Goal: Task Accomplishment & Management: Manage account settings

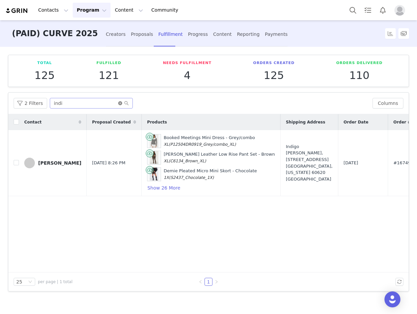
click at [118, 103] on icon "icon: close-circle" at bounding box center [120, 103] width 4 height 4
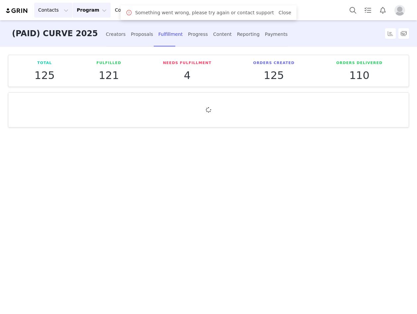
click at [56, 10] on button "Contacts Contacts" at bounding box center [53, 10] width 38 height 15
click at [55, 34] on link "Creators" at bounding box center [61, 29] width 52 height 12
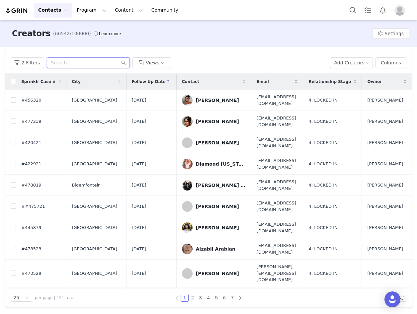
click at [76, 61] on input "text" at bounding box center [88, 62] width 83 height 11
paste input "Lashaunae"
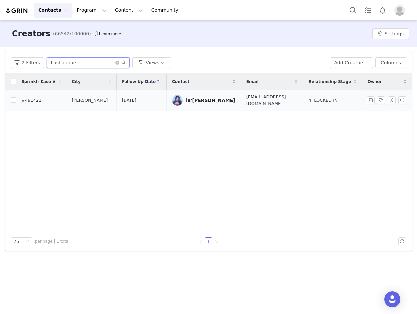
type input "Lashaunae"
click at [203, 98] on div "la'shaunae steward" at bounding box center [211, 100] width 50 height 5
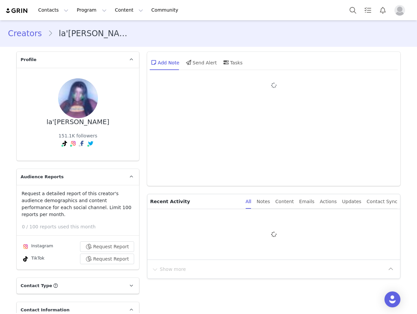
type input "+1 ([GEOGRAPHIC_DATA])"
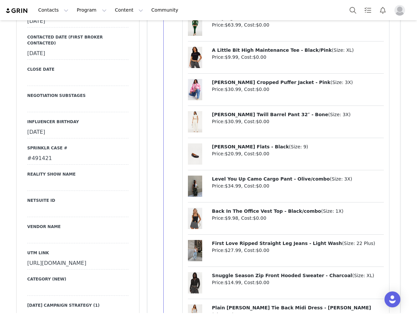
scroll to position [1096, 0]
click at [41, 153] on div "#491421" at bounding box center [77, 159] width 101 height 12
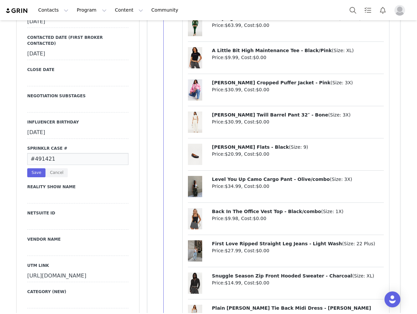
click at [41, 153] on input "#491421" at bounding box center [77, 159] width 101 height 12
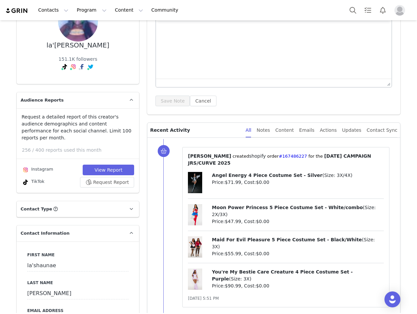
scroll to position [0, 0]
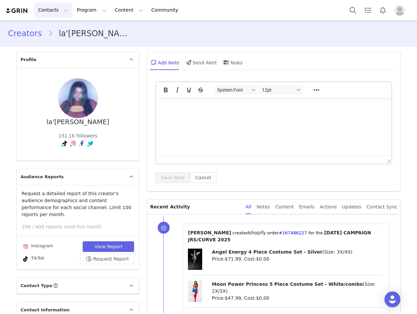
click at [52, 9] on button "Contacts Contacts" at bounding box center [53, 10] width 38 height 15
click at [58, 30] on div "Creators" at bounding box center [61, 29] width 45 height 7
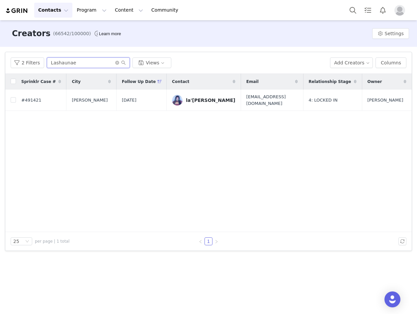
click at [80, 63] on input "Lashaunae" at bounding box center [88, 62] width 83 height 11
drag, startPoint x: 80, startPoint y: 63, endPoint x: 90, endPoint y: 63, distance: 10.3
click at [80, 63] on input "Lashaunae" at bounding box center [88, 62] width 83 height 11
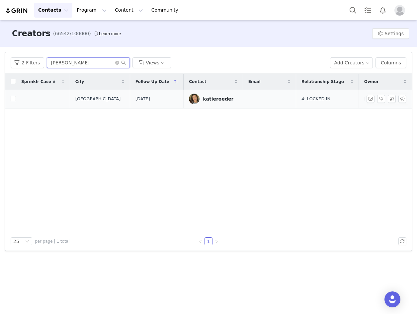
type input "katie"
click at [204, 98] on div "katieroeder" at bounding box center [218, 98] width 31 height 5
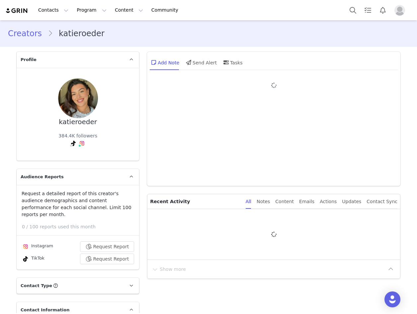
type input "+1 ([GEOGRAPHIC_DATA])"
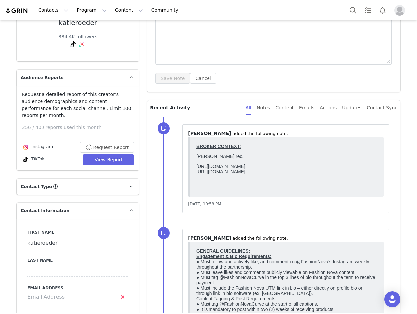
scroll to position [100, 0]
drag, startPoint x: 335, startPoint y: 178, endPoint x: 192, endPoint y: 188, distance: 142.9
click at [194, 188] on html "BROKER CONTEXT: Alex rec. https://www.tiktok.com/@katieroeder/video/75351976578…" at bounding box center [287, 167] width 186 height 52
copy p "https://www.instagram.com/p/DNJz7bnSX60/?hl=en&img_index=1"
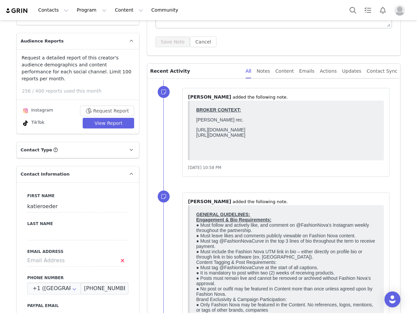
scroll to position [0, 0]
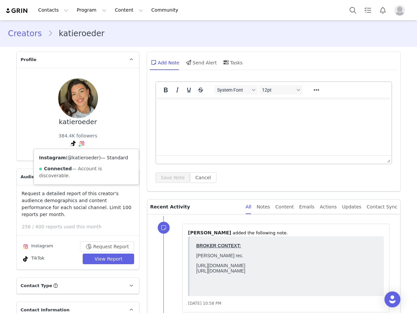
click at [78, 160] on link "@katieroeder" at bounding box center [83, 157] width 31 height 5
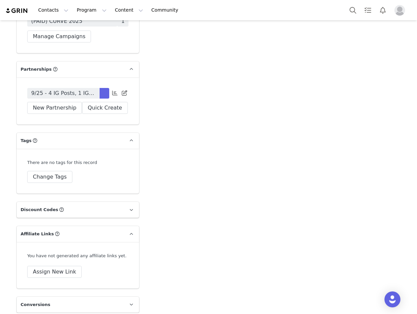
scroll to position [2084, 0]
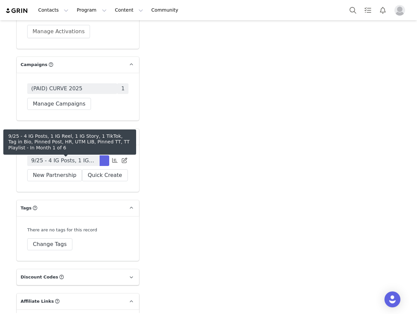
click at [83, 163] on span "9/25 - 4 IG Posts, 1 IG Reel, 1 IG Story, 1 TikTok, Tag in Bio, Pinned Post, HR…" at bounding box center [63, 161] width 64 height 8
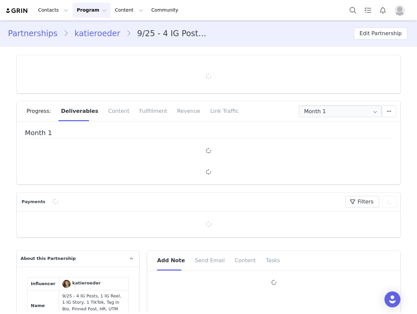
type input "+1 ([GEOGRAPHIC_DATA])"
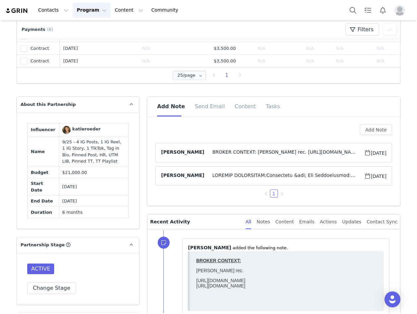
scroll to position [432, 0]
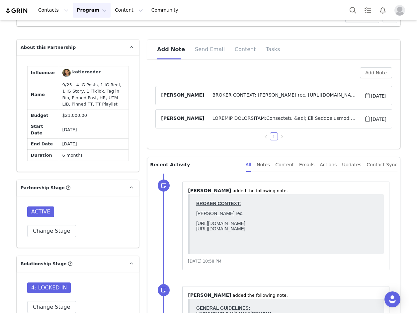
click at [237, 117] on span at bounding box center [284, 119] width 160 height 8
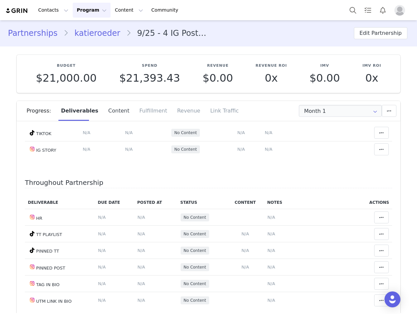
scroll to position [0, 0]
click at [92, 34] on link "katieroeder" at bounding box center [97, 34] width 58 height 12
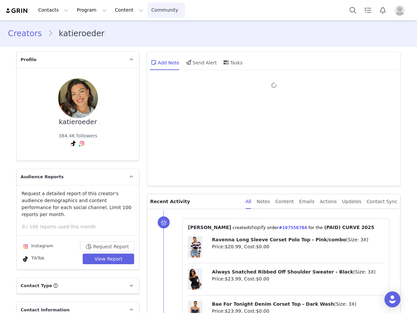
type input "+1 ([GEOGRAPHIC_DATA])"
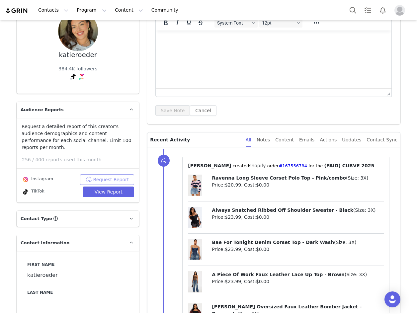
scroll to position [133, 0]
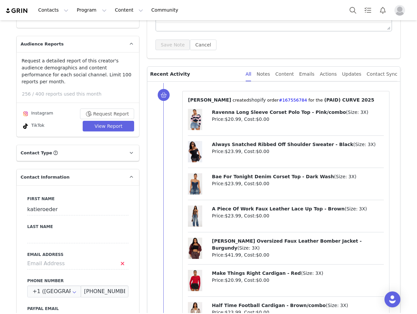
drag, startPoint x: 119, startPoint y: 177, endPoint x: 143, endPoint y: 201, distance: 33.4
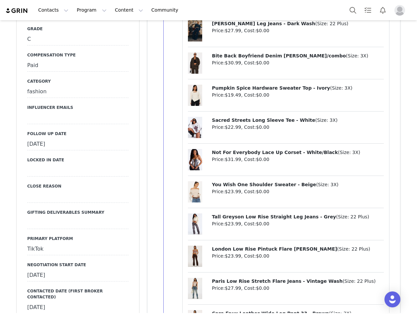
scroll to position [831, 0]
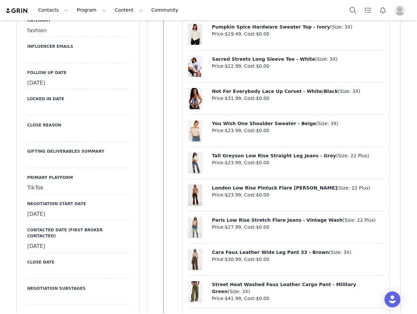
click at [59, 77] on div "September 22nd, 2025" at bounding box center [77, 83] width 101 height 12
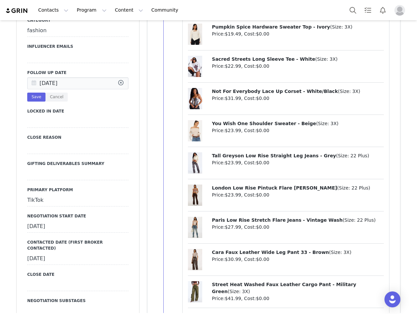
click at [29, 78] on icon at bounding box center [34, 84] width 12 height 12
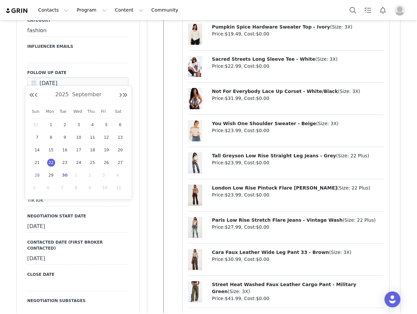
drag, startPoint x: 65, startPoint y: 178, endPoint x: 34, endPoint y: 97, distance: 87.0
click at [64, 176] on span "30" at bounding box center [65, 175] width 8 height 8
type input "[DATE]"
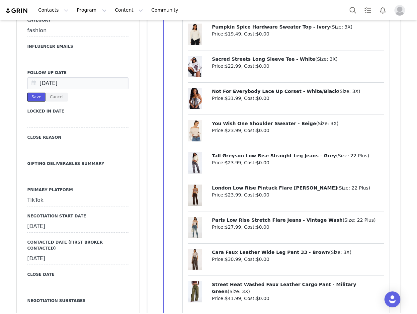
click at [31, 93] on button "Save" at bounding box center [36, 97] width 18 height 9
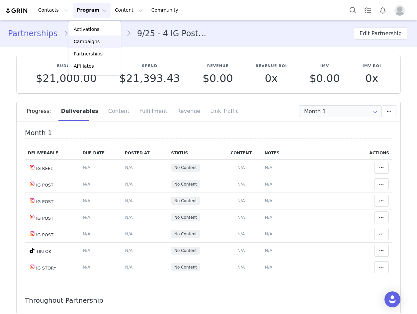
click at [88, 42] on p "Campaigns" at bounding box center [87, 41] width 26 height 7
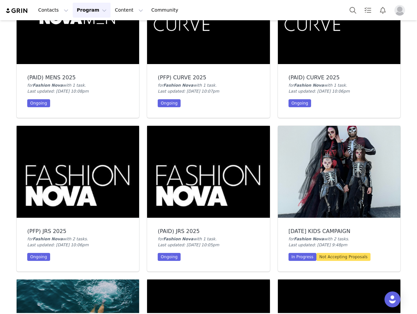
scroll to position [864, 0]
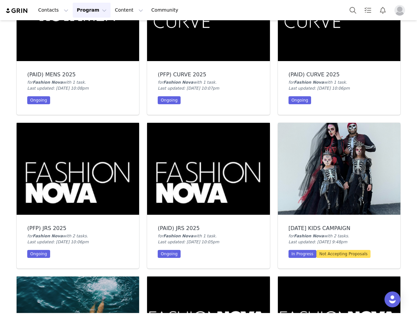
click at [354, 46] on img at bounding box center [339, 15] width 123 height 92
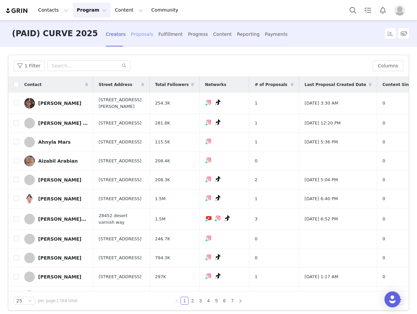
click at [131, 35] on div "Proposals" at bounding box center [142, 35] width 22 height 18
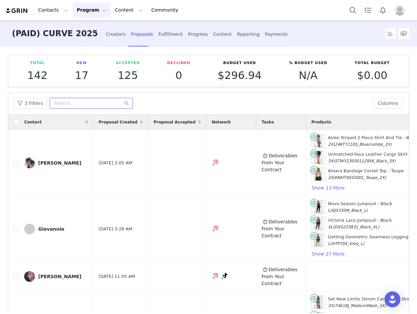
click at [53, 99] on input "text" at bounding box center [91, 103] width 83 height 11
paste input "katieroeder"
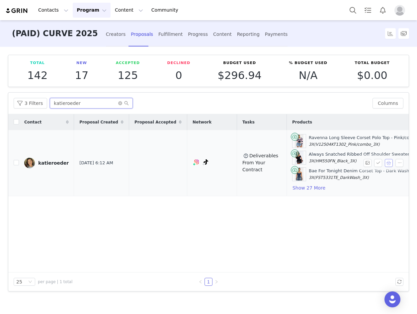
type input "katieroeder"
click at [388, 163] on button "button" at bounding box center [389, 163] width 8 height 8
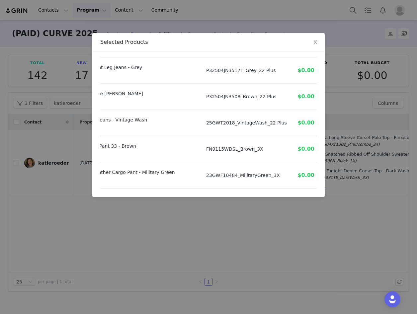
scroll to position [688, 88]
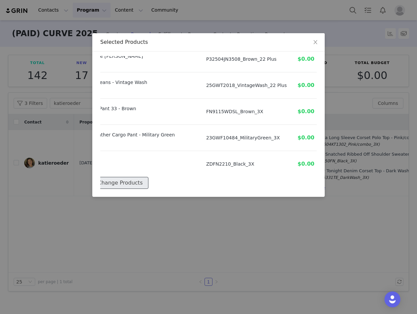
click at [131, 178] on button "Change Products" at bounding box center [120, 183] width 56 height 12
select select "27822526"
select select "28067417"
select select "27872430"
select select "28154251"
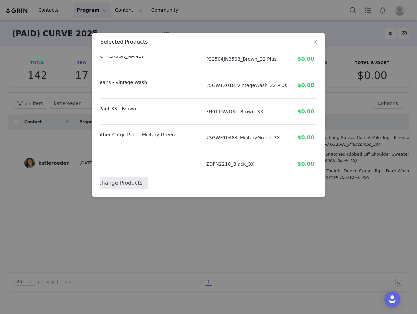
select select "26071481"
select select "27400712"
select select "27612425"
select select "27329334"
select select "27870957"
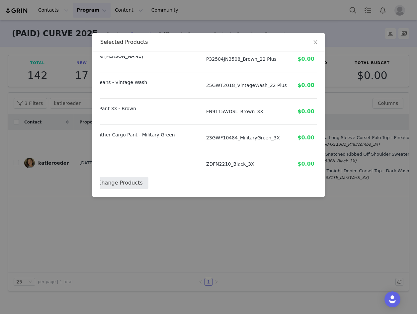
select select "27873559"
select select "27608804"
select select "27585285"
select select "27654011"
select select "27577123"
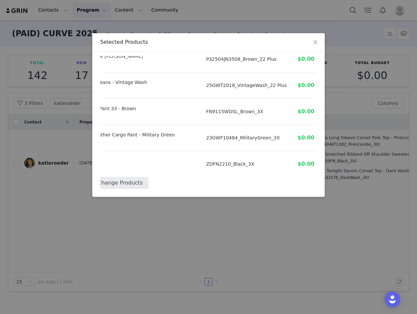
select select "27962770"
select select "27619521"
select select "27608676"
select select "27808335"
select select "27808415"
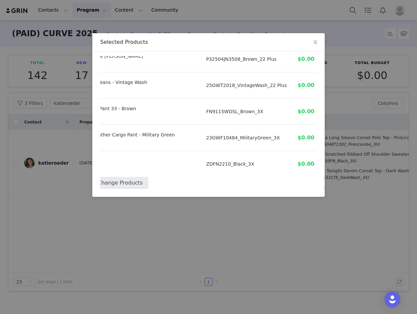
select select "27493002"
select select "28084091"
select select "28386013"
select select "28066667"
select select "27577115"
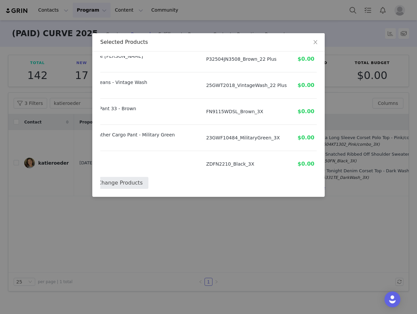
select select "27601540"
select select "27601482"
select select "26685516"
select select "27654116"
select select "27585207"
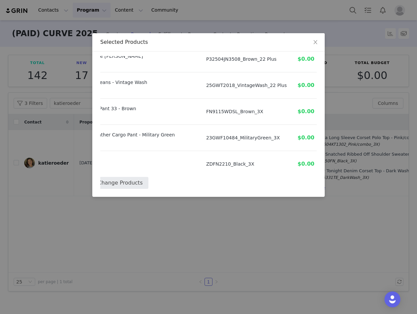
select select "24281407"
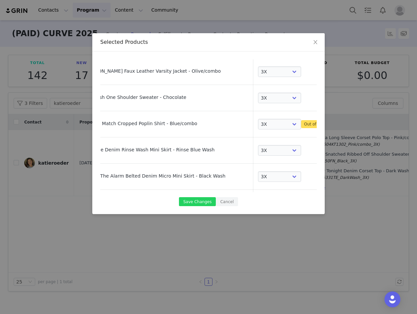
scroll to position [333, 0]
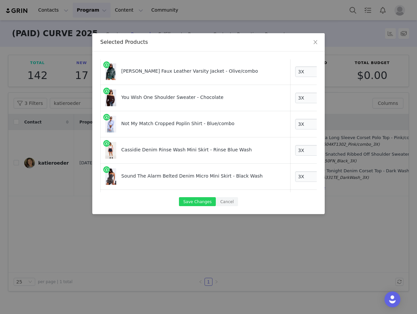
drag, startPoint x: 179, startPoint y: 126, endPoint x: 120, endPoint y: 116, distance: 60.7
click at [120, 116] on td "Not My Match Cropped Poplin Shirt - Blue/combo" at bounding box center [196, 124] width 190 height 26
copy div "Not My Match Cropped Poplin Shirt - Blue/combo"
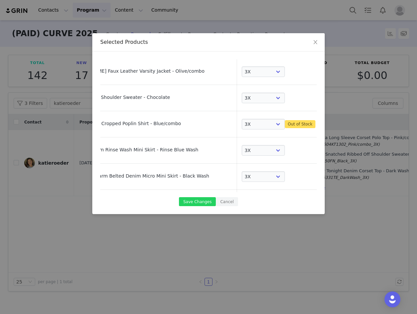
click at [325, 125] on link at bounding box center [328, 125] width 7 height 7
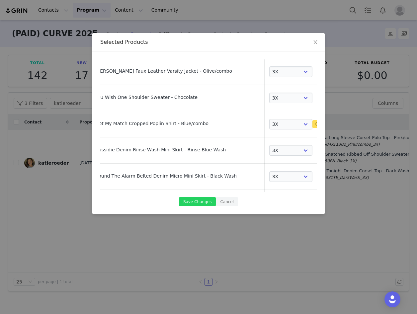
select select "27619521"
select select "27608676"
select select "27808335"
select select "27808415"
select select "27493002"
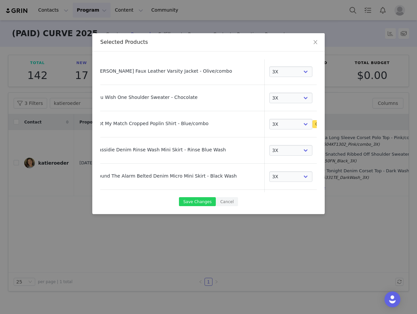
select select "28084091"
select select "28386013"
select select "28066667"
select select "27577115"
select select "27601540"
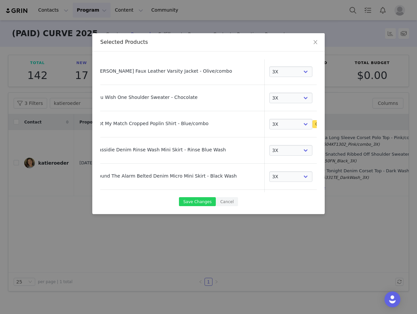
select select "27601482"
select select "26685516"
select select "27654116"
select select "27585207"
select select "24281407"
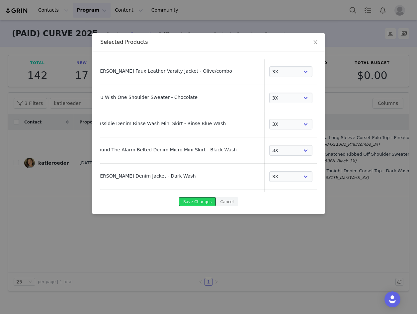
click at [202, 201] on button "Save Changes" at bounding box center [197, 201] width 37 height 9
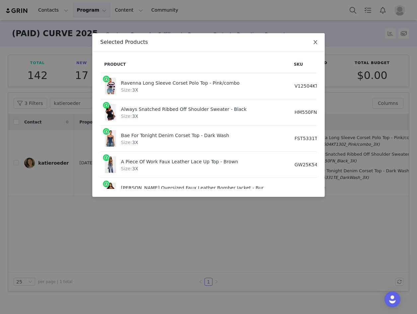
click at [319, 42] on span "Close" at bounding box center [315, 42] width 19 height 19
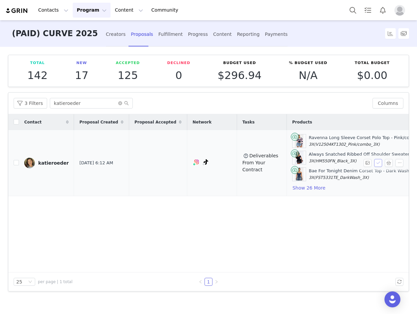
click at [377, 159] on button "button" at bounding box center [378, 163] width 8 height 8
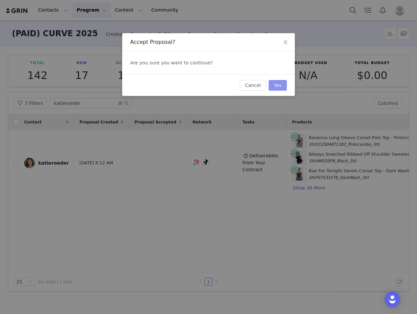
click at [275, 86] on button "Yes" at bounding box center [278, 85] width 18 height 11
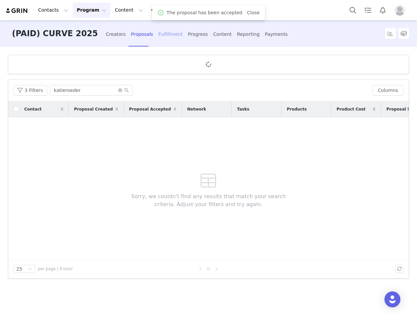
click at [158, 36] on div "Fulfillment" at bounding box center [170, 35] width 24 height 18
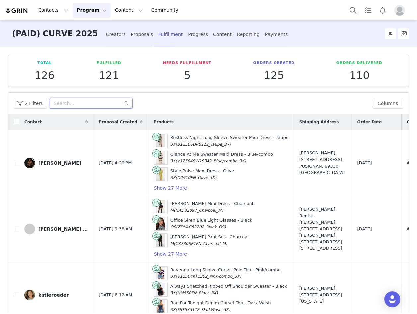
click at [82, 102] on input "text" at bounding box center [91, 103] width 83 height 11
paste input "katieroeder"
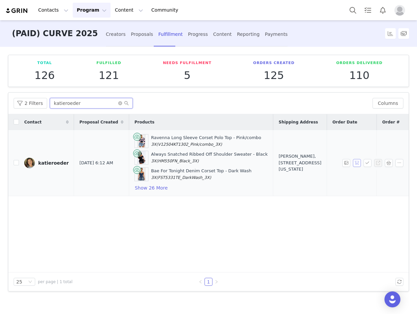
type input "katieroeder"
click at [358, 165] on button "button" at bounding box center [357, 163] width 8 height 8
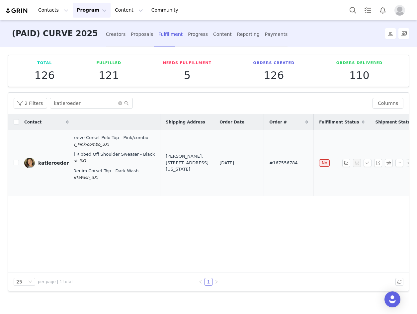
drag, startPoint x: 246, startPoint y: 161, endPoint x: 229, endPoint y: 160, distance: 17.3
click at [229, 160] on tr "katieroeder Sep 27, 2025 6:12 AM Ravenna Long Sleeve Corset Polo Top - Pink/com…" at bounding box center [185, 163] width 581 height 66
copy tr "#167556784"
drag, startPoint x: 113, startPoint y: 35, endPoint x: 50, endPoint y: 188, distance: 165.6
click at [131, 35] on div "Proposals" at bounding box center [142, 35] width 22 height 18
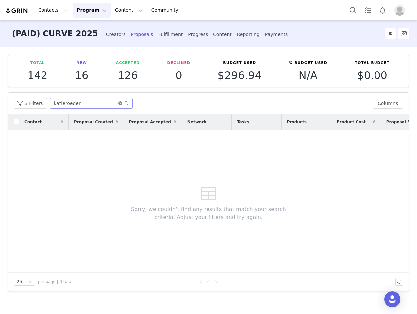
click at [118, 104] on icon "icon: close-circle" at bounding box center [120, 103] width 4 height 4
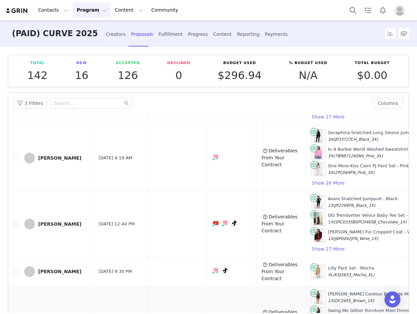
scroll to position [399, 0]
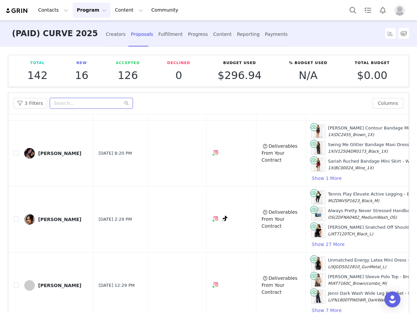
click at [64, 105] on input "text" at bounding box center [91, 103] width 83 height 11
paste input "nostalgic_nayoki"
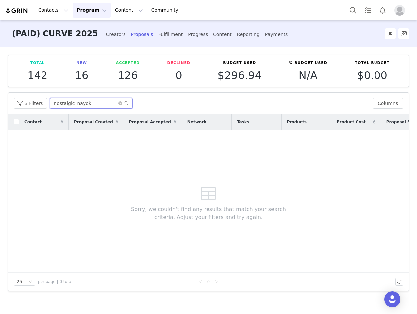
type input "nostalgic_nayoki"
click at [120, 102] on icon "icon: close-circle" at bounding box center [120, 103] width 4 height 4
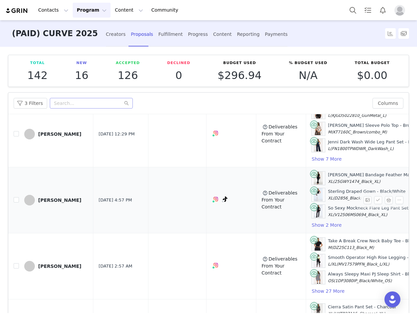
scroll to position [484, 0]
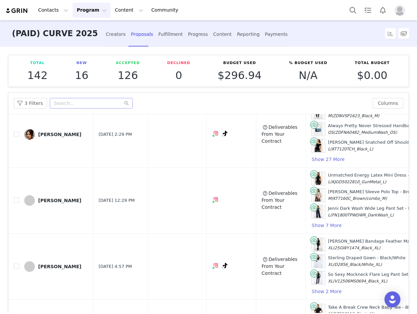
drag, startPoint x: 55, startPoint y: 199, endPoint x: 58, endPoint y: 195, distance: 5.0
click at [56, 199] on div "Josie Melano" at bounding box center [59, 200] width 43 height 5
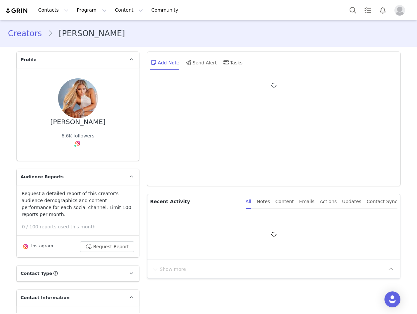
type input "+1 ([GEOGRAPHIC_DATA])"
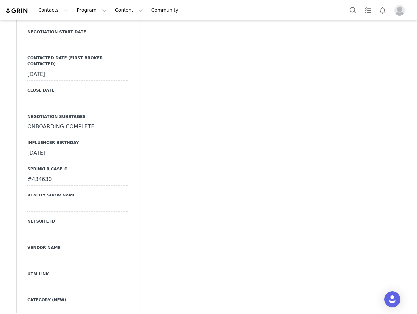
scroll to position [1030, 0]
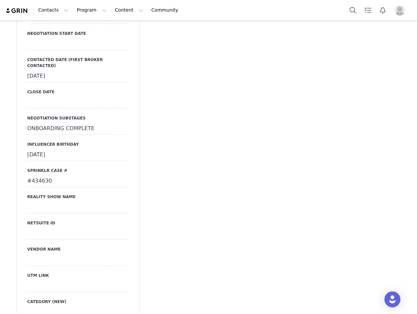
click at [41, 175] on div "#434630" at bounding box center [77, 181] width 101 height 12
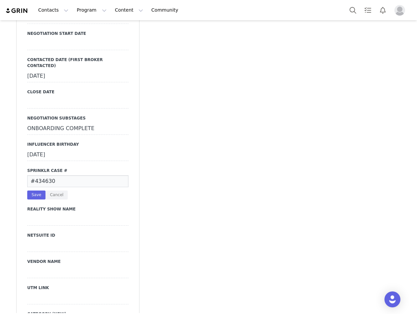
click at [41, 175] on input "#434630" at bounding box center [77, 181] width 101 height 12
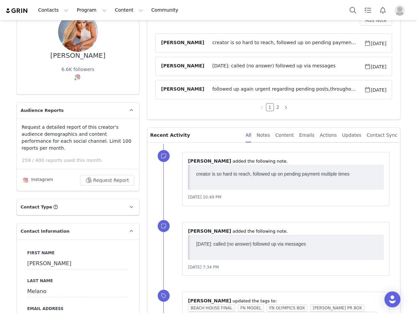
scroll to position [0, 0]
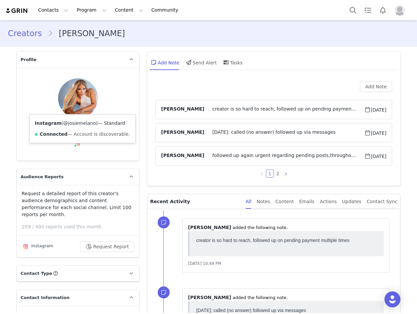
click at [74, 124] on link "@josiemelano" at bounding box center [79, 123] width 33 height 5
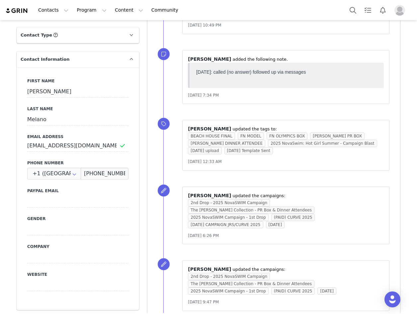
scroll to position [332, 0]
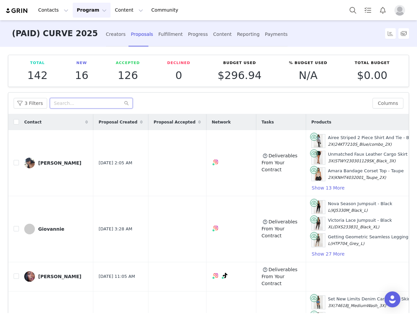
click at [96, 107] on input "text" at bounding box center [91, 103] width 83 height 11
paste input "josiemelano"
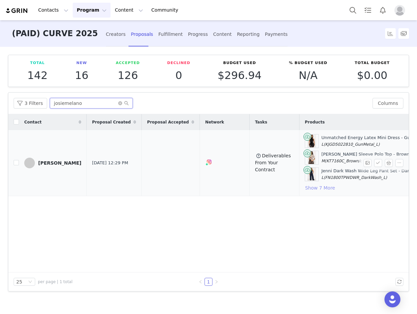
type input "josiemelano"
click at [305, 187] on button "Show 7 More" at bounding box center [320, 188] width 31 height 8
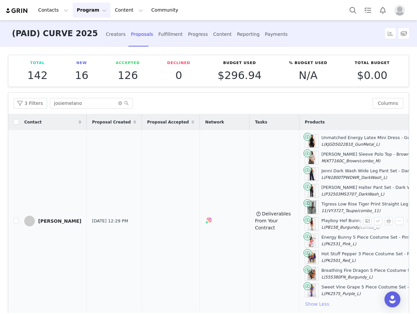
scroll to position [31, 0]
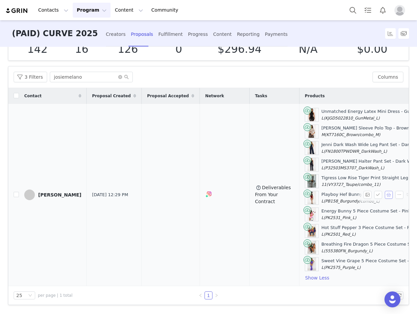
click at [386, 191] on button "button" at bounding box center [389, 195] width 8 height 8
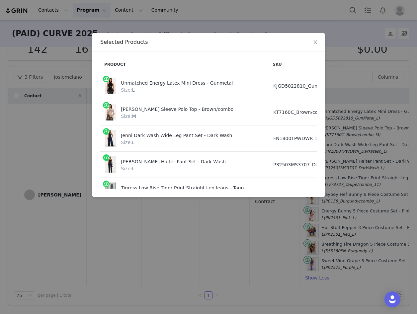
scroll to position [163, 0]
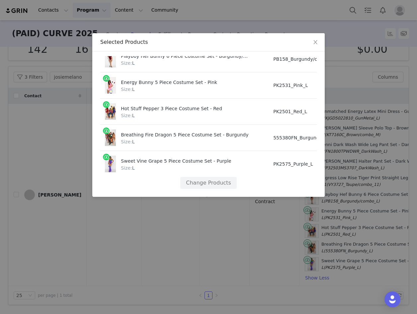
drag, startPoint x: 217, startPoint y: 192, endPoint x: 270, endPoint y: 193, distance: 52.8
click at [270, 193] on div "Product SKU Cost Price Unmatched Energy Latex Mini Dress - Gunmetal Size: L KJG…" at bounding box center [208, 125] width 233 height 146
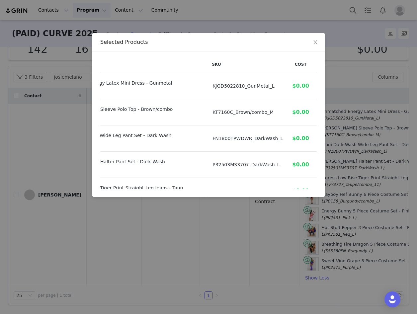
scroll to position [163, 61]
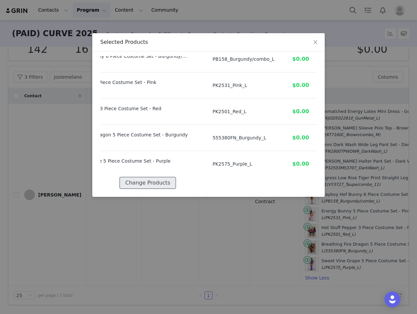
click at [156, 178] on button "Change Products" at bounding box center [148, 183] width 56 height 12
select select "27491841"
select select "28070328"
select select "27262222"
select select "27440619"
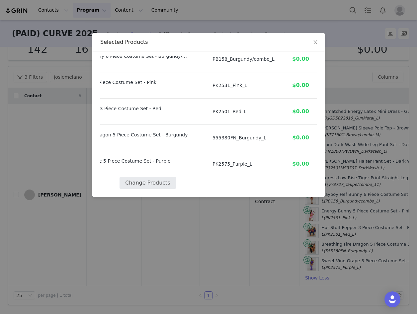
select select "26391999"
select select "23311855"
select select "26902854"
select select "26902664"
select select "26914686"
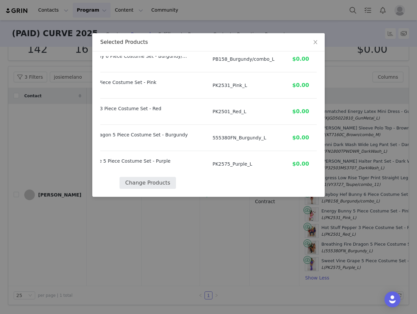
select select "26902633"
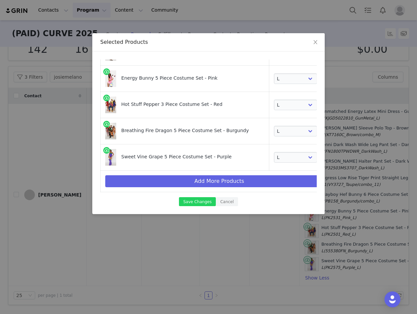
scroll to position [173, 7]
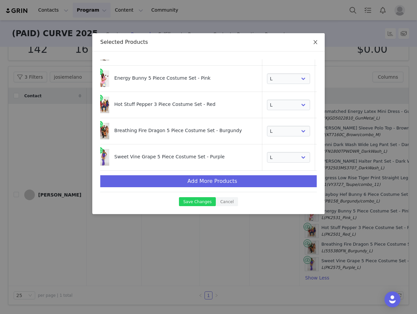
click at [315, 40] on icon "icon: close" at bounding box center [315, 42] width 5 height 5
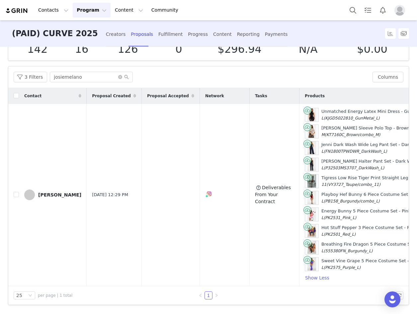
click at [385, 191] on button "button" at bounding box center [389, 195] width 8 height 8
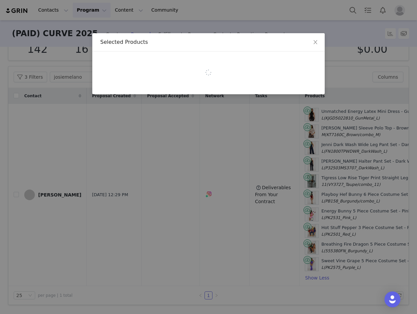
select select "27491841"
select select "28070328"
select select "27262222"
select select "27440619"
select select "26391999"
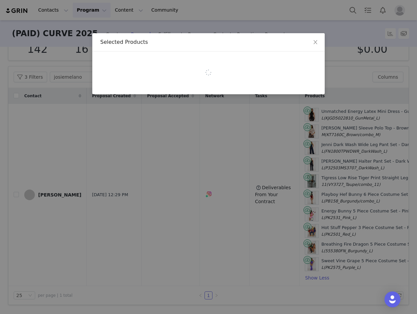
select select "23311855"
select select "26902854"
select select "26902664"
select select "26914686"
select select "26902633"
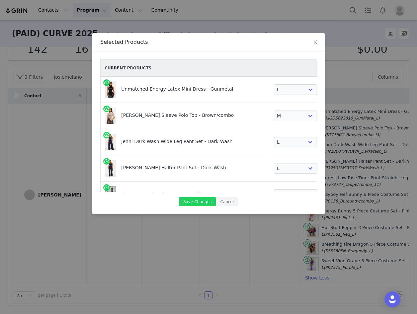
scroll to position [0, 7]
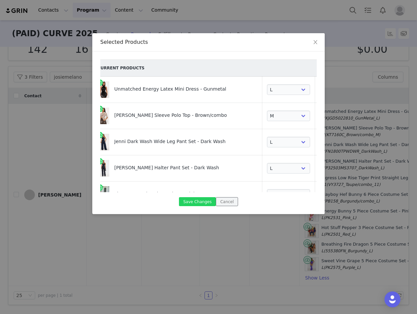
click at [224, 202] on button "Cancel" at bounding box center [227, 201] width 22 height 9
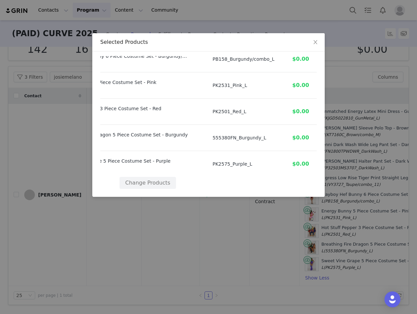
scroll to position [163, 61]
click at [318, 36] on span "Close" at bounding box center [315, 42] width 19 height 19
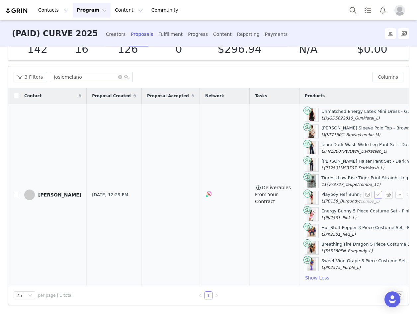
click at [374, 191] on button "button" at bounding box center [378, 195] width 8 height 8
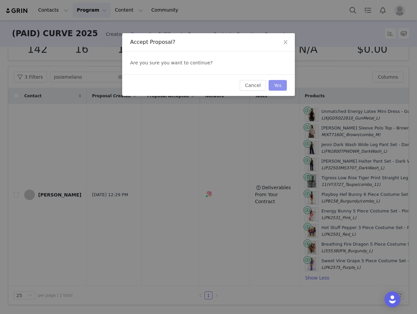
click at [283, 88] on button "Yes" at bounding box center [278, 85] width 18 height 11
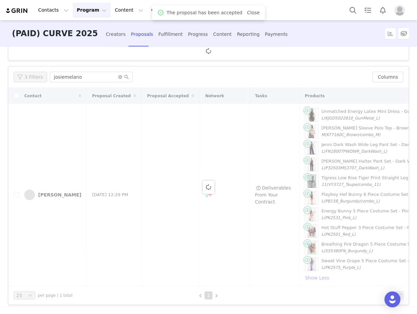
scroll to position [14, 0]
click at [158, 32] on div "Fulfillment" at bounding box center [170, 35] width 24 height 18
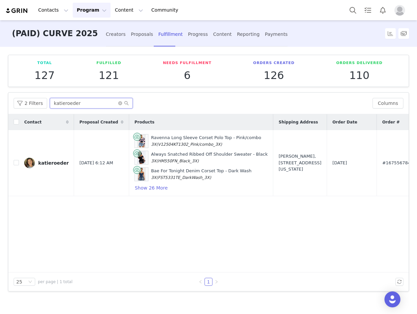
click at [97, 105] on input "katieroeder" at bounding box center [91, 103] width 83 height 11
paste input "josiemelano"
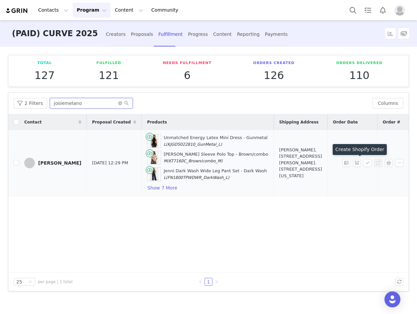
type input "josiemelano"
click at [357, 162] on button "button" at bounding box center [357, 163] width 8 height 8
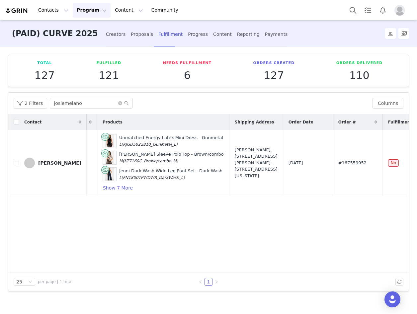
scroll to position [0, 47]
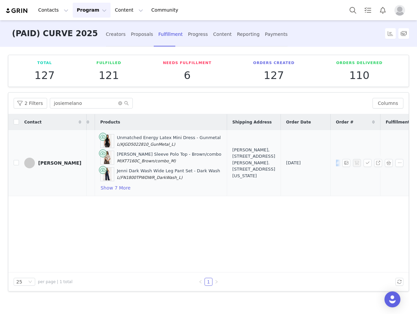
drag, startPoint x: 326, startPoint y: 159, endPoint x: 294, endPoint y: 168, distance: 32.8
click at [331, 169] on td "#167559952" at bounding box center [356, 163] width 50 height 66
copy span "#167559952"
click at [131, 35] on div "Proposals" at bounding box center [142, 35] width 22 height 18
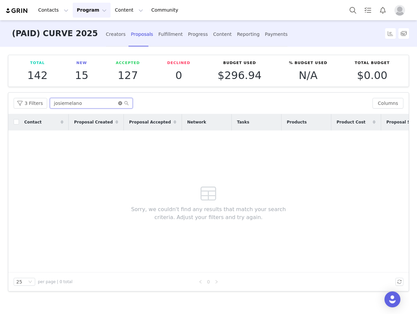
drag, startPoint x: 118, startPoint y: 100, endPoint x: 118, endPoint y: 105, distance: 4.3
click at [119, 100] on input "josiemelano" at bounding box center [91, 103] width 83 height 11
click at [118, 105] on icon "icon: close-circle" at bounding box center [120, 103] width 4 height 4
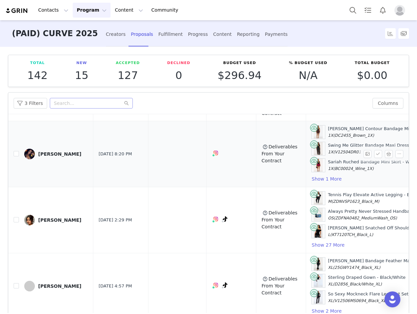
scroll to position [399, 0]
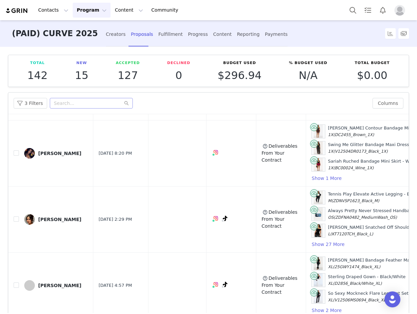
click at [45, 152] on div "Mia Taylor" at bounding box center [59, 153] width 43 height 5
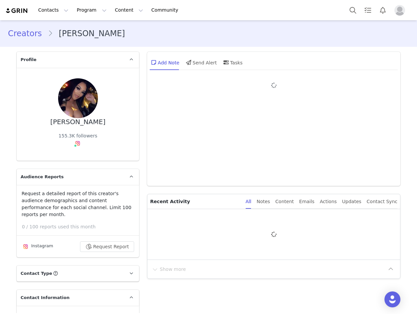
type input "+1 ([GEOGRAPHIC_DATA])"
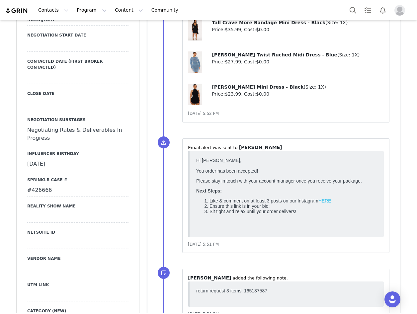
scroll to position [1030, 0]
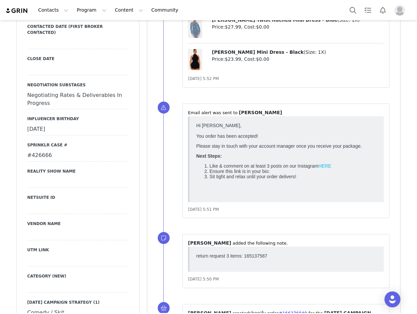
click at [42, 150] on div "#426666" at bounding box center [77, 156] width 101 height 12
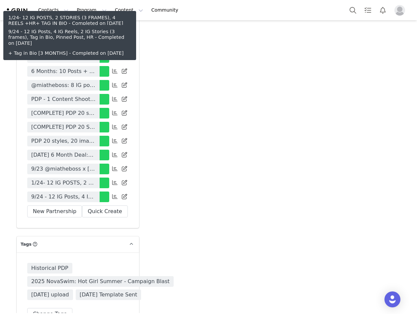
scroll to position [2492, 0]
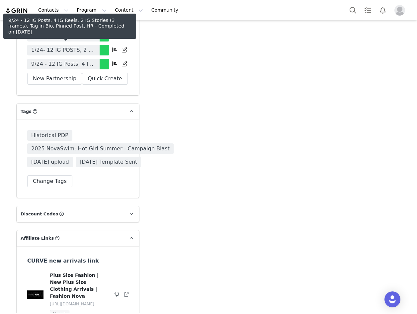
click at [87, 60] on span "9/24 - 12 IG Posts, 4 IG Reels, 2 IG Stories (3 frames), Tag in Bio, Pinned Pos…" at bounding box center [63, 64] width 64 height 8
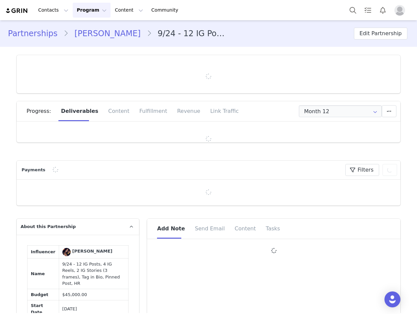
type input "+1 ([GEOGRAPHIC_DATA])"
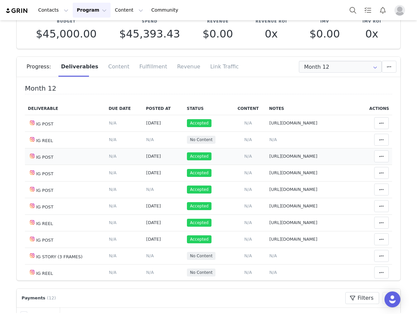
scroll to position [100, 0]
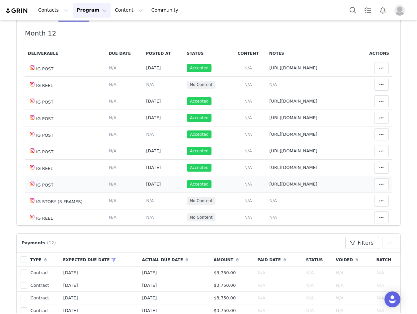
click at [293, 187] on span "https://www.instagram.com/p/DO3ypJCEf6L/?igsh=MWM4aWhjZjhveGoydA%3D%3D" at bounding box center [293, 184] width 48 height 5
type textarea "https://www.instagram.com/p/DO3ypJCEf6L/?igsh=MWM4aWhjZjhveGoydA%3D%3D"
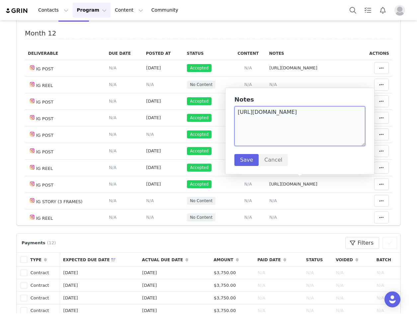
click at [282, 118] on textarea "https://www.instagram.com/p/DO3ypJCEf6L/?igsh=MWM4aWhjZjhveGoydA%3D%3D" at bounding box center [300, 126] width 131 height 40
drag, startPoint x: 282, startPoint y: 118, endPoint x: 280, endPoint y: 113, distance: 5.2
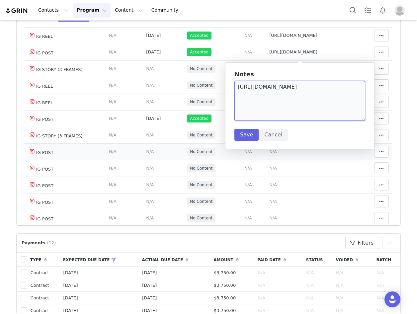
scroll to position [133, 0]
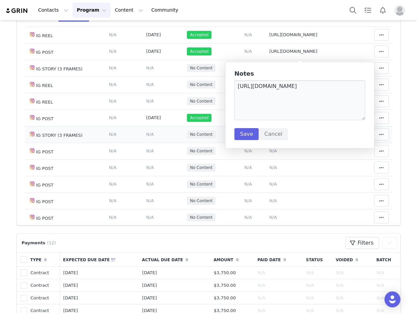
click at [152, 142] on td "Content Posted Date Set the date when this content was posted Save Cancel N/A" at bounding box center [163, 134] width 41 height 17
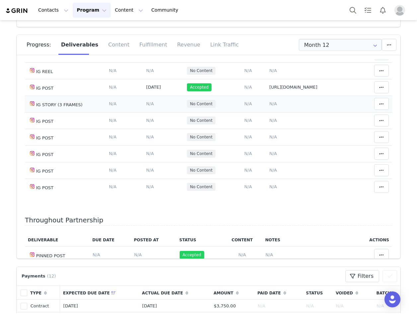
scroll to position [199, 0]
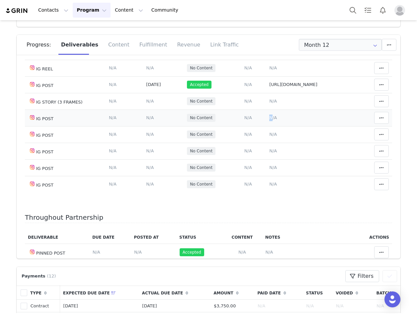
click at [269, 119] on span "N/A" at bounding box center [273, 117] width 8 height 5
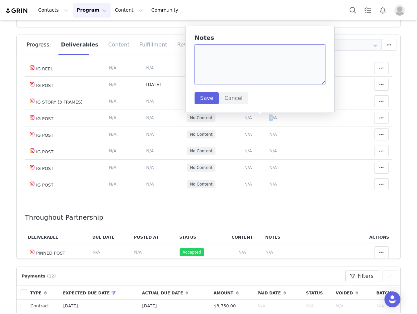
drag, startPoint x: 258, startPoint y: 119, endPoint x: 223, endPoint y: 63, distance: 65.8
click at [224, 63] on textarea at bounding box center [260, 65] width 131 height 40
paste textarea "https://www.instagram.com/p/DPE985cEYsT/?img_index=1"
type textarea "https://www.instagram.com/p/DPE985cEYsT/?img_index=1"
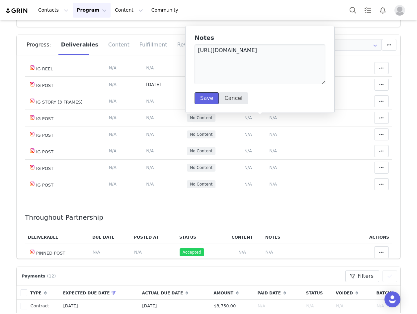
drag, startPoint x: 210, startPoint y: 97, endPoint x: 217, endPoint y: 98, distance: 7.0
click at [210, 96] on button "Save" at bounding box center [207, 98] width 24 height 12
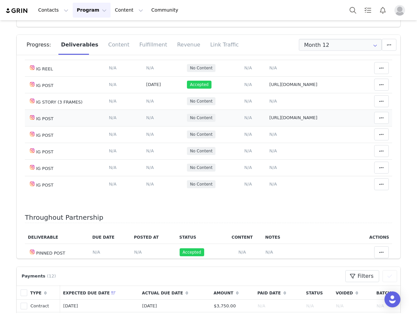
click at [146, 120] on span "N/A" at bounding box center [150, 117] width 8 height 5
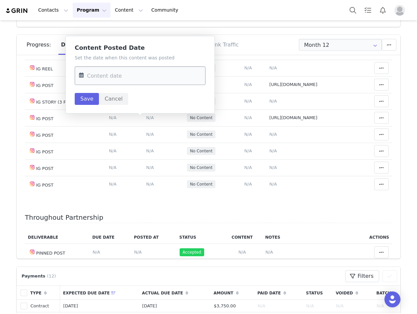
click at [92, 76] on input "text" at bounding box center [140, 75] width 131 height 19
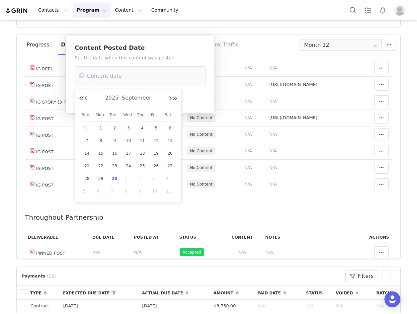
click at [167, 164] on span "27" at bounding box center [170, 166] width 8 height 8
type input "Sep 27 2025"
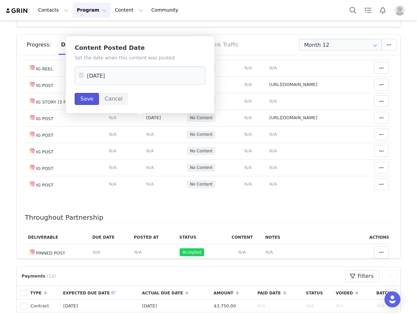
click at [85, 100] on button "Save" at bounding box center [87, 99] width 24 height 12
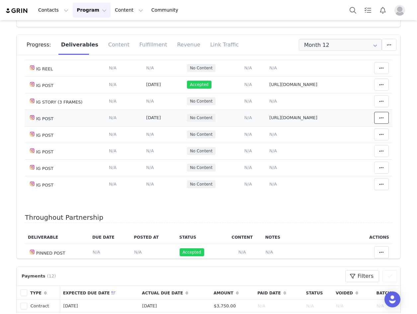
click at [379, 119] on icon at bounding box center [381, 117] width 5 height 5
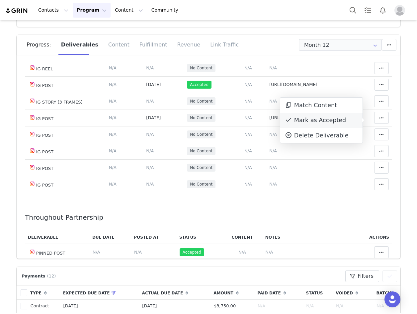
click at [318, 124] on div "Mark as Accepted" at bounding box center [321, 120] width 82 height 15
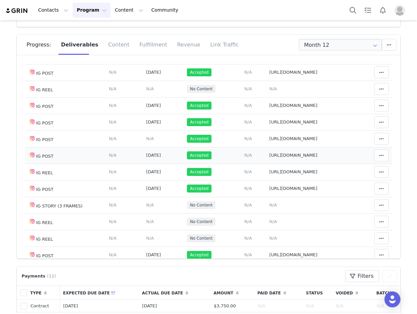
scroll to position [0, 0]
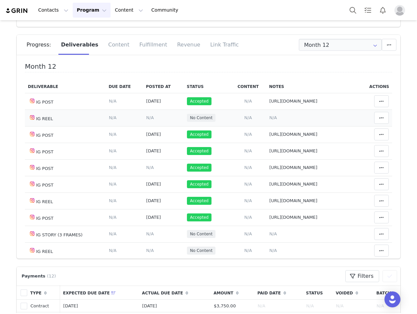
click at [269, 118] on span "N/A" at bounding box center [273, 117] width 8 height 5
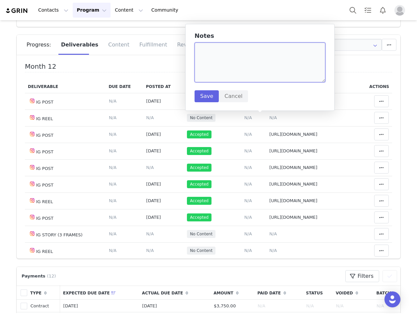
click at [217, 65] on textarea at bounding box center [260, 63] width 131 height 40
paste textarea "https://www.instagram.com/reel/DPHUDlNkYhE/"
type textarea "https://www.instagram.com/reel/DPHUDlNkYhE/"
click at [206, 95] on button "Save" at bounding box center [207, 96] width 24 height 12
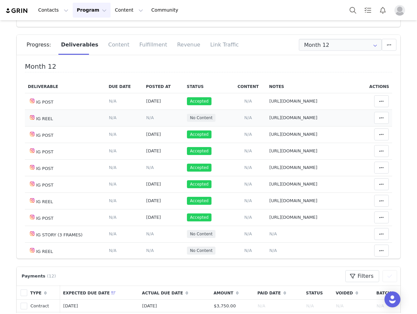
click at [146, 116] on span "N/A" at bounding box center [150, 117] width 8 height 5
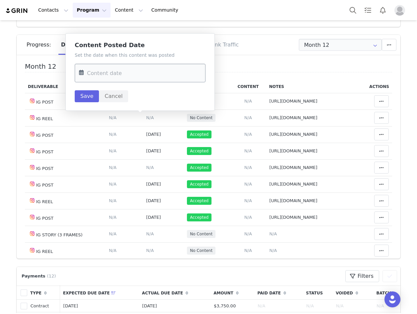
click at [107, 75] on input "text" at bounding box center [140, 73] width 131 height 19
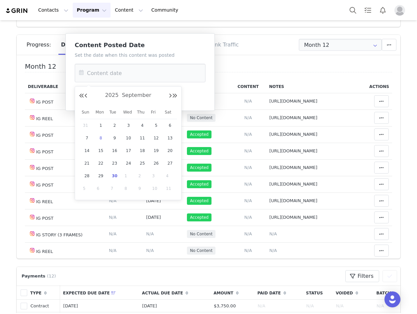
drag, startPoint x: 91, startPoint y: 175, endPoint x: 103, endPoint y: 128, distance: 49.0
click at [91, 175] on div "28" at bounding box center [87, 176] width 14 height 10
type input "Sep 28 2025"
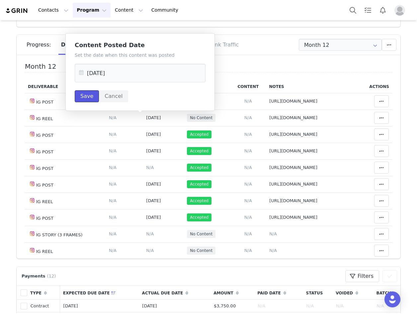
click at [84, 92] on button "Save" at bounding box center [87, 96] width 24 height 12
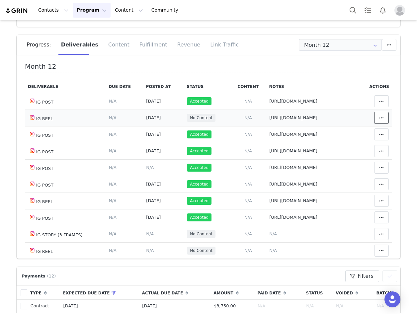
click at [379, 119] on icon at bounding box center [381, 117] width 5 height 5
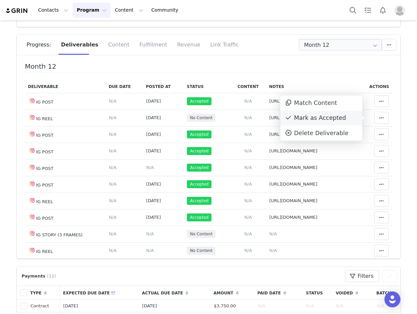
click at [330, 118] on div "Mark as Accepted" at bounding box center [321, 118] width 82 height 15
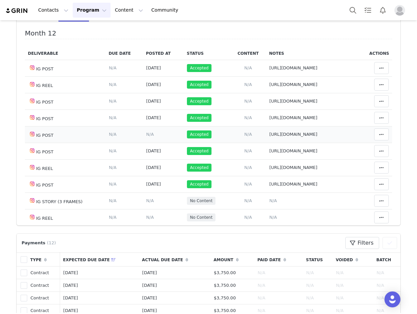
scroll to position [66, 0]
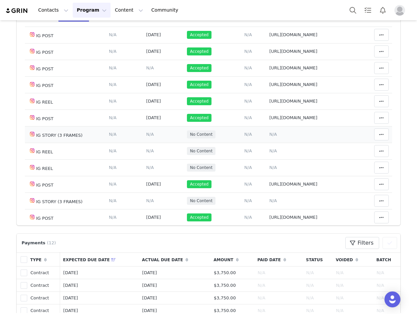
click at [269, 133] on span "N/A" at bounding box center [273, 134] width 8 height 5
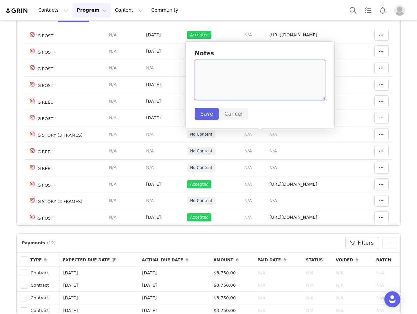
click at [223, 69] on textarea at bounding box center [260, 80] width 131 height 40
paste textarea "https://static-resources.creatoriq.com/instagram-stories/videos/373127949088780…"
type textarea "https://static-resources.creatoriq.com/instagram-stories/videos/373127949088780…"
drag, startPoint x: 206, startPoint y: 112, endPoint x: 207, endPoint y: 57, distance: 54.2
click at [206, 111] on button "Save" at bounding box center [207, 114] width 24 height 12
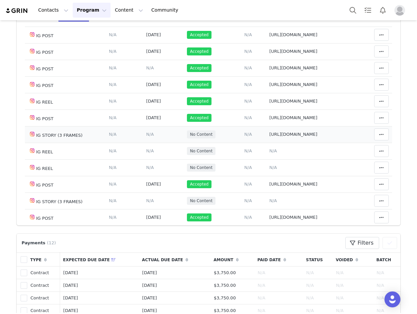
click at [302, 137] on span "https://static-resources.creatoriq.com/instagram-stories/videos/373127949088780…" at bounding box center [293, 134] width 48 height 5
type textarea "https://static-resources.creatoriq.com/instagram-stories/videos/373127949088780…"
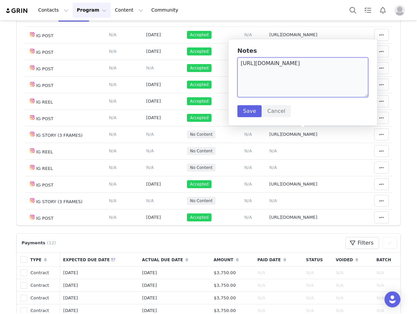
click at [351, 69] on textarea "https://static-resources.creatoriq.com/instagram-stories/videos/373127949088780…" at bounding box center [303, 77] width 131 height 40
paste textarea "https://static-resources.creatoriq.com/instagram-stories/videos/373128023486504…"
type textarea "https://static-resources.creatoriq.com/instagram-stories/videos/373127949088780…"
click at [252, 112] on button "Save" at bounding box center [250, 111] width 24 height 12
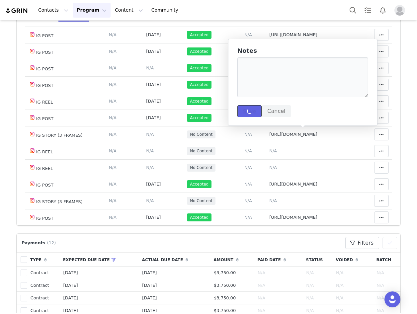
scroll to position [0, 0]
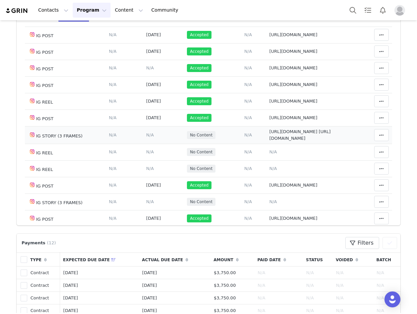
click at [306, 141] on span "https://static-resources.creatoriq.com/instagram-stories/videos/373127949088780…" at bounding box center [299, 135] width 61 height 12
type textarea "https://static-resources.creatoriq.com/instagram-stories/videos/373127949088780…"
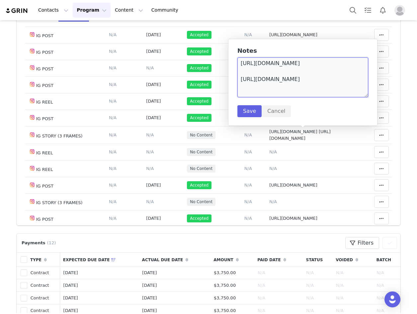
click at [349, 89] on textarea "https://static-resources.creatoriq.com/instagram-stories/videos/373127949088780…" at bounding box center [303, 77] width 131 height 40
paste textarea "https://static-resources.creatoriq.com/instagram-stories/videos/373128113487042…"
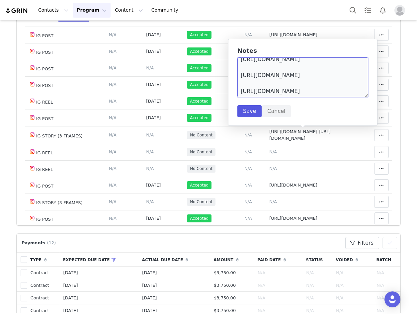
scroll to position [26, 0]
type textarea "https://static-resources.creatoriq.com/instagram-stories/videos/373127949088780…"
click at [247, 110] on button "Save" at bounding box center [250, 111] width 24 height 12
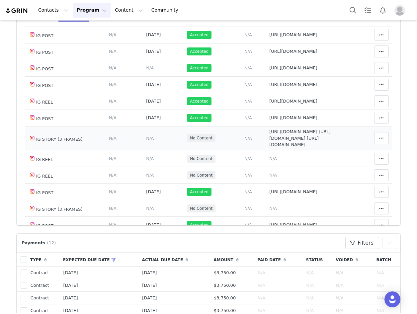
scroll to position [0, 0]
click at [146, 141] on span "N/A" at bounding box center [150, 138] width 8 height 5
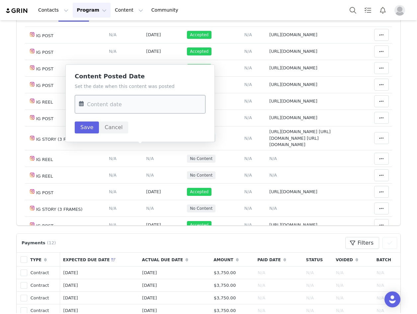
click at [94, 100] on input "text" at bounding box center [140, 104] width 131 height 19
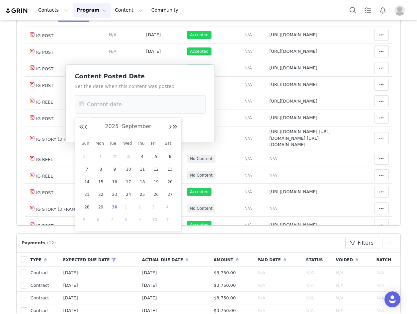
drag, startPoint x: 101, startPoint y: 208, endPoint x: 105, endPoint y: 196, distance: 12.8
click at [101, 207] on span "29" at bounding box center [101, 207] width 8 height 8
type input "Sep 29 2025"
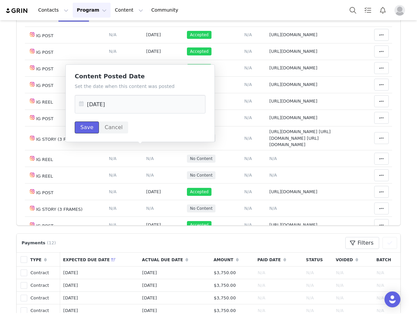
click at [86, 128] on button "Save" at bounding box center [87, 128] width 24 height 12
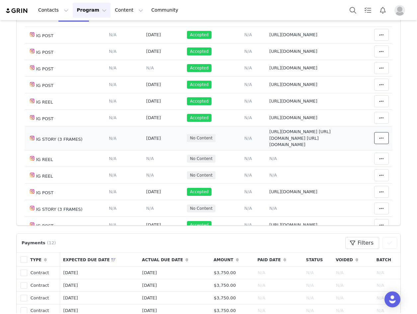
click at [374, 144] on button at bounding box center [381, 138] width 15 height 12
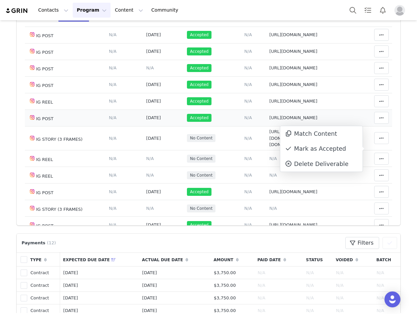
click at [316, 149] on div "Mark as Accepted" at bounding box center [321, 149] width 82 height 15
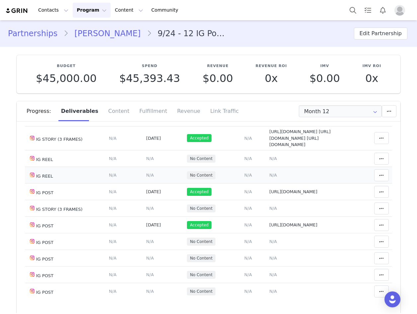
scroll to position [199, 0]
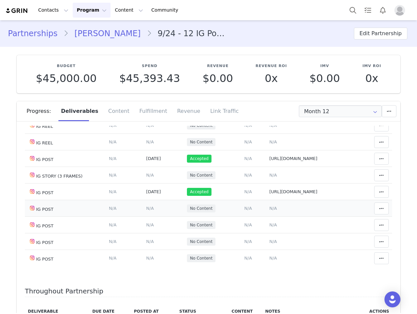
click at [269, 211] on span "N/A" at bounding box center [273, 208] width 8 height 5
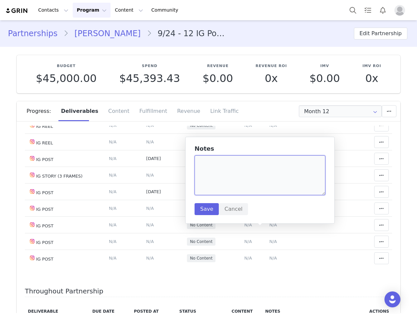
click at [211, 167] on textarea at bounding box center [260, 175] width 131 height 40
paste textarea "https://www.instagram.com/p/DPKW8wSkV_g/"
type textarea "https://www.instagram.com/p/DPKW8wSkV_g/"
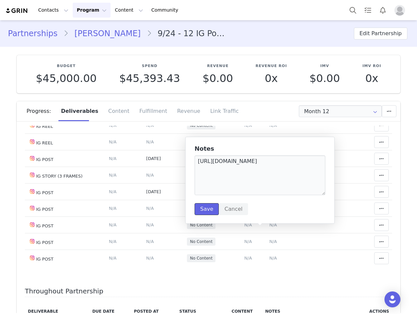
click at [206, 208] on button "Save" at bounding box center [207, 209] width 24 height 12
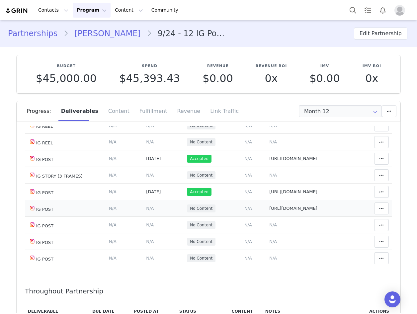
click at [146, 211] on span "N/A" at bounding box center [150, 208] width 8 height 5
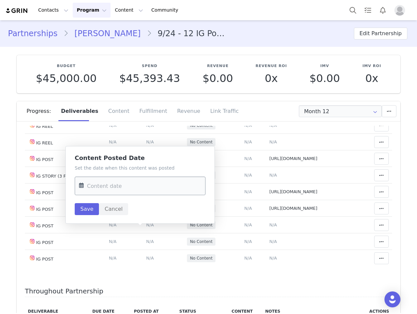
click at [94, 181] on input "text" at bounding box center [140, 186] width 131 height 19
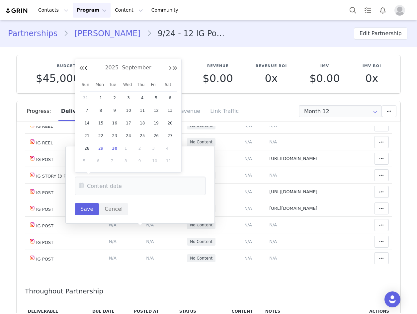
click at [102, 146] on span "29" at bounding box center [101, 149] width 8 height 8
type input "Sep 29 2025"
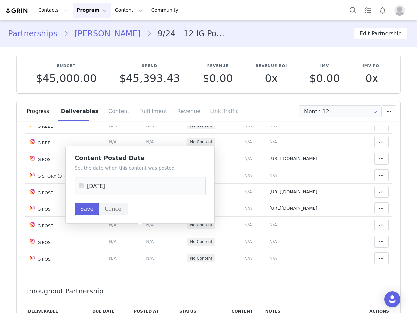
click at [91, 210] on button "Save" at bounding box center [87, 209] width 24 height 12
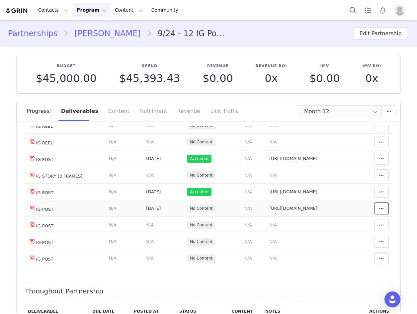
click at [379, 211] on icon at bounding box center [381, 208] width 5 height 5
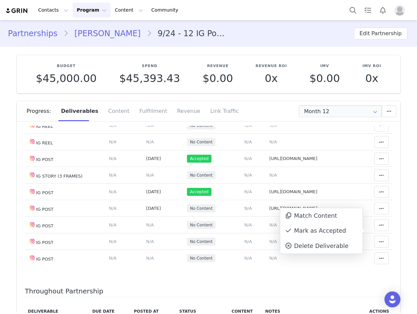
click at [311, 227] on div "Mark as Accepted" at bounding box center [321, 231] width 82 height 15
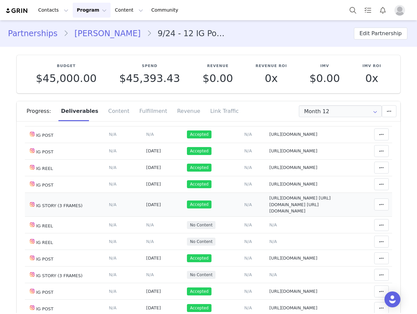
scroll to position [66, 0]
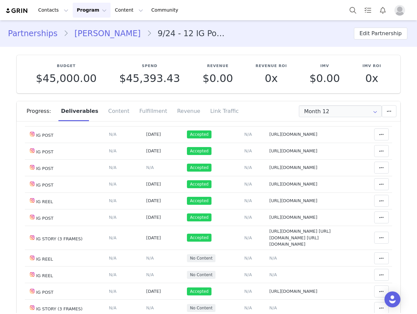
click at [93, 31] on link "Mia Taylor" at bounding box center [107, 34] width 78 height 12
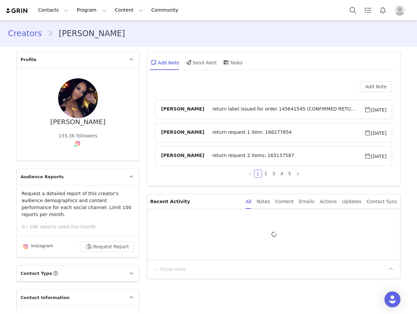
type input "+1 ([GEOGRAPHIC_DATA])"
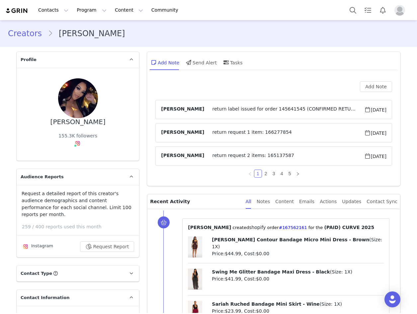
click at [280, 110] on span "return label issued for order 145641545⁩ (CONFIRMED RETURNED) return label issu…" at bounding box center [284, 110] width 160 height 8
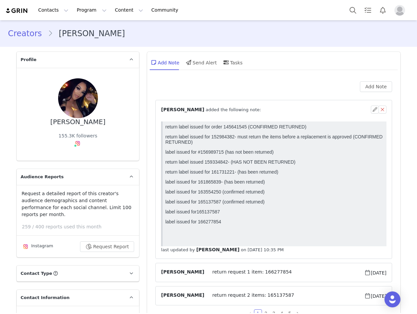
scroll to position [33, 0]
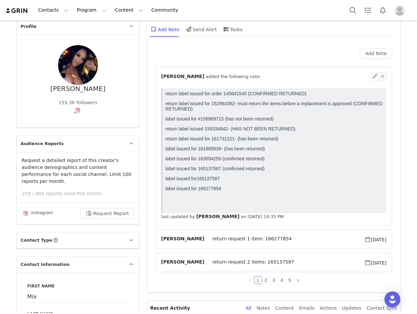
click at [218, 264] on span "return request 2 items: 165137587" at bounding box center [284, 263] width 160 height 8
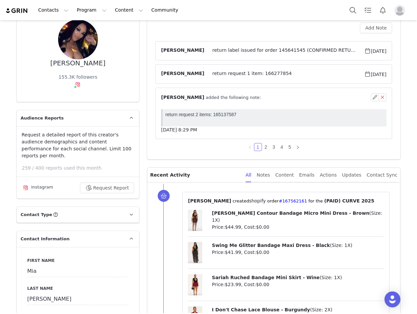
scroll to position [100, 0]
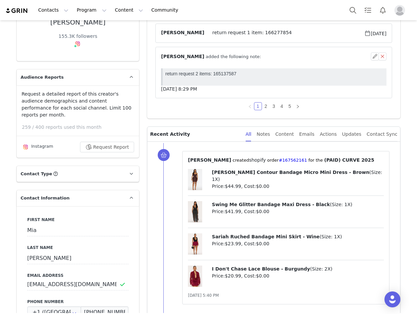
click at [239, 34] on span "return request 1 item: 166277854" at bounding box center [284, 33] width 160 height 8
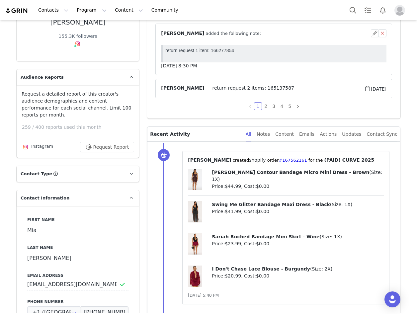
scroll to position [0, 0]
click at [262, 106] on link "2" at bounding box center [265, 106] width 7 height 7
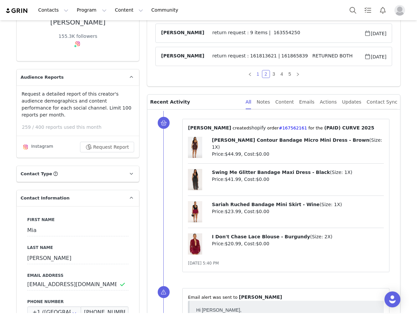
click at [256, 72] on link "1" at bounding box center [258, 73] width 7 height 7
click at [241, 57] on span "return request 2 items: 165137587" at bounding box center [284, 56] width 160 height 8
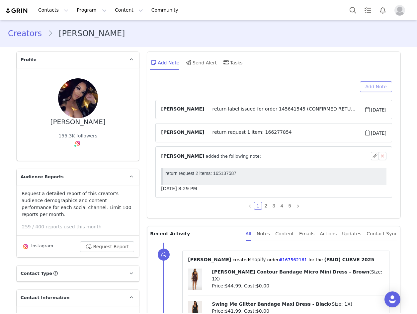
drag, startPoint x: 372, startPoint y: 83, endPoint x: 237, endPoint y: 120, distance: 139.4
click at [372, 83] on button "Add Note" at bounding box center [376, 86] width 32 height 11
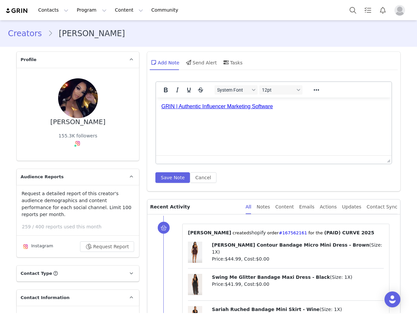
click at [240, 108] on link "GRIN | Authentic Influencer Marketing Software" at bounding box center [217, 107] width 112 height 6
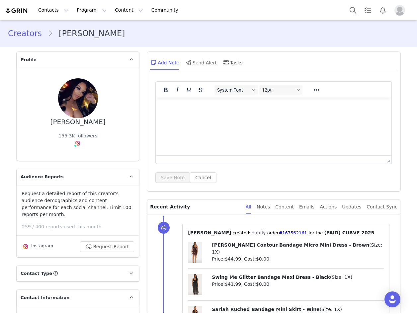
paste body "Rich Text Area. Press ALT-0 for help."
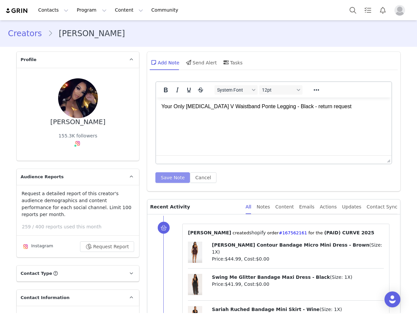
click at [164, 176] on button "Save Note" at bounding box center [172, 177] width 35 height 11
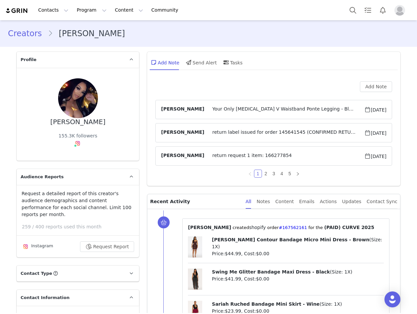
click at [263, 111] on span "Your Only Muse V Waistband Ponte Legging - Black - return request" at bounding box center [284, 110] width 160 height 8
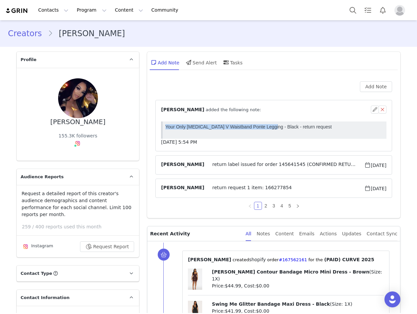
drag, startPoint x: 183, startPoint y: 128, endPoint x: 271, endPoint y: 131, distance: 87.8
click at [271, 131] on body "Your Only Muse V Waistband Ponte Legging - Black - return request" at bounding box center [274, 129] width 219 height 10
copy p "Your Only Muse V Waistband Ponte Legging - Black"
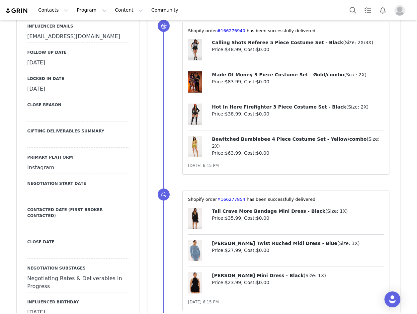
scroll to position [797, 0]
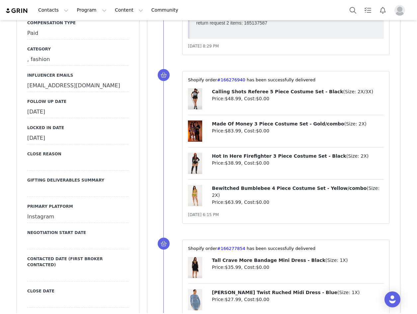
click at [53, 106] on div "September 22nd, 2025" at bounding box center [77, 112] width 101 height 12
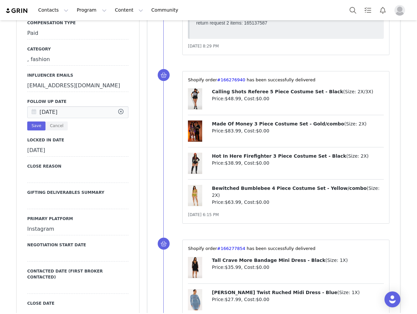
click at [29, 107] on icon at bounding box center [34, 113] width 12 height 12
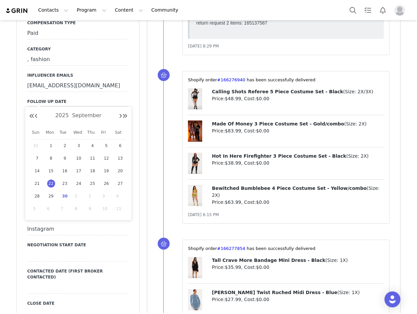
click at [61, 193] on div "30" at bounding box center [65, 196] width 14 height 10
type input "[DATE]"
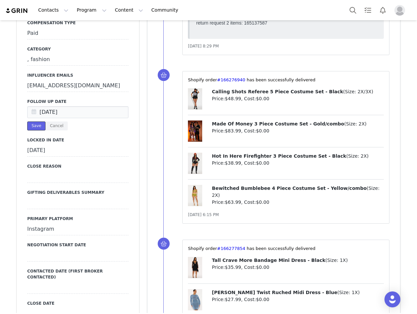
click at [36, 122] on button "Save" at bounding box center [36, 126] width 18 height 9
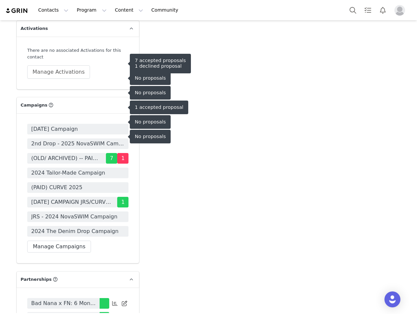
scroll to position [2126, 0]
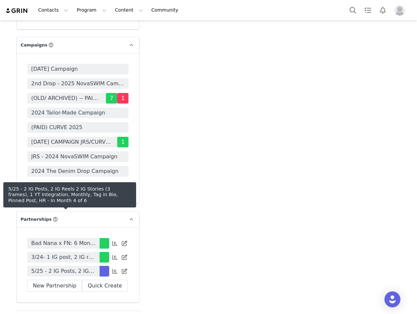
click at [87, 267] on span "5/25 - 2 IG Posts, 2 IG Reels 2 IG Stories (3 frames), 1 YT Integration, Monthl…" at bounding box center [63, 271] width 64 height 8
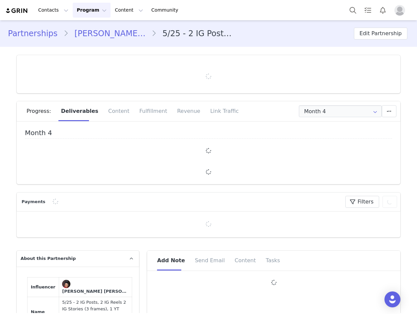
type input "+1 ([GEOGRAPHIC_DATA])"
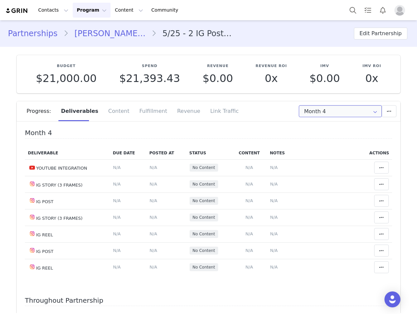
drag, startPoint x: 309, startPoint y: 110, endPoint x: 324, endPoint y: 134, distance: 28.6
click at [309, 109] on input "Month 4" at bounding box center [340, 111] width 83 height 12
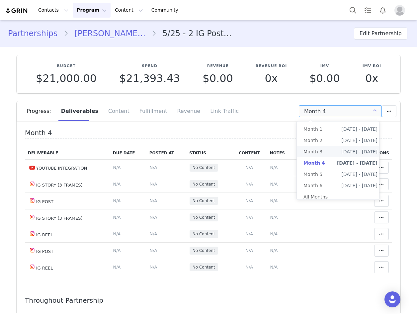
click at [324, 150] on li "Month 3 [DATE] - [DATE]" at bounding box center [340, 151] width 87 height 11
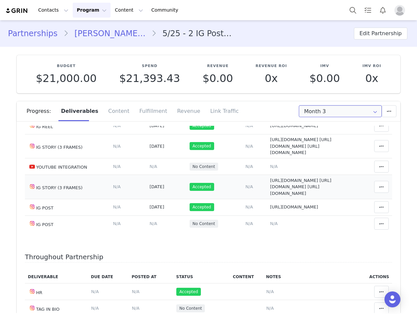
scroll to position [66, 0]
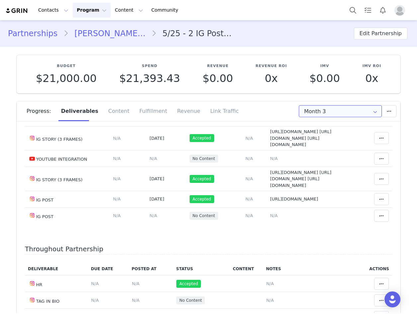
click at [315, 110] on input "Month 3" at bounding box center [340, 111] width 83 height 12
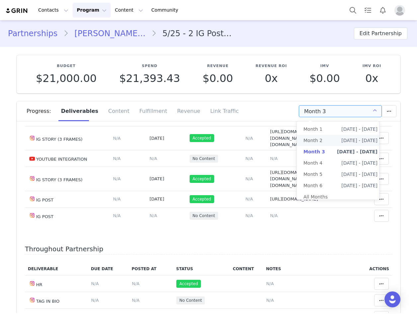
drag, startPoint x: 331, startPoint y: 140, endPoint x: 331, endPoint y: 144, distance: 4.3
click at [332, 140] on li "Month [DATE] 2nd - [DATE]" at bounding box center [340, 140] width 87 height 11
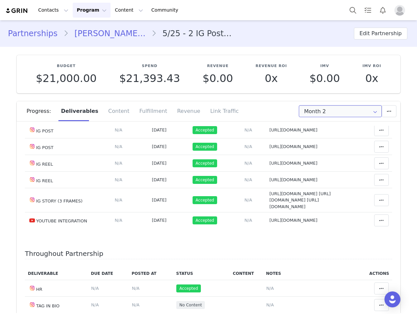
scroll to position [0, 0]
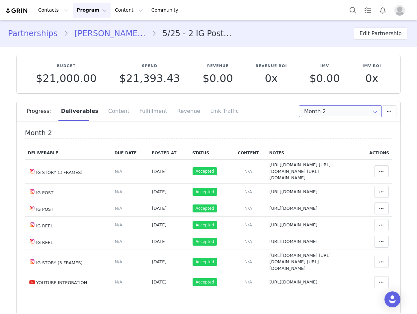
click at [303, 107] on input "Month 2" at bounding box center [340, 111] width 83 height 12
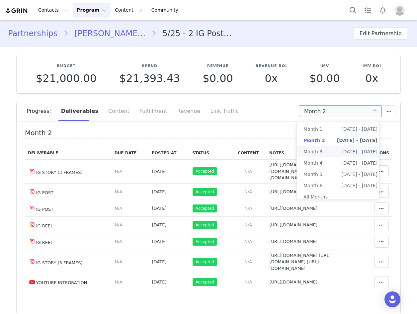
click at [321, 155] on span "Month 3" at bounding box center [313, 151] width 19 height 11
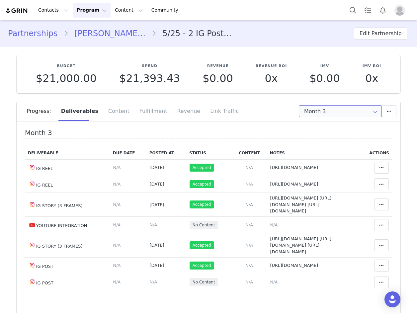
click at [319, 107] on input "Month 3" at bounding box center [340, 111] width 83 height 12
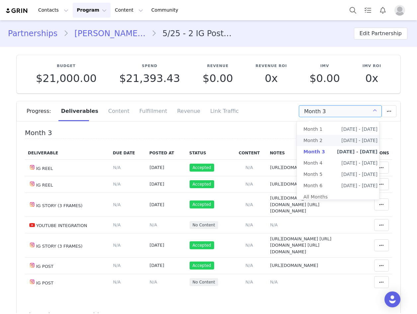
click at [326, 138] on li "Month [DATE] 2nd - [DATE]" at bounding box center [340, 140] width 87 height 11
type input "Month 2"
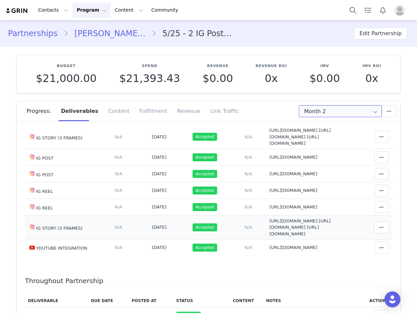
scroll to position [100, 0]
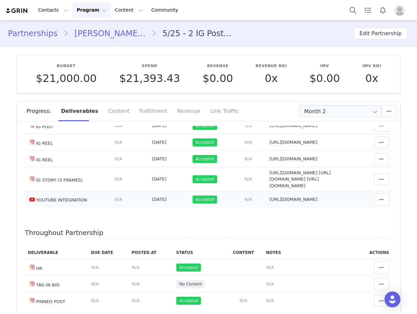
click at [288, 202] on span "[URL][DOMAIN_NAME]" at bounding box center [294, 199] width 48 height 5
type textarea "[URL][DOMAIN_NAME]"
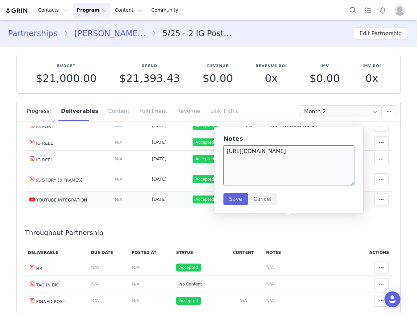
click at [275, 152] on textarea "[URL][DOMAIN_NAME]" at bounding box center [289, 166] width 131 height 40
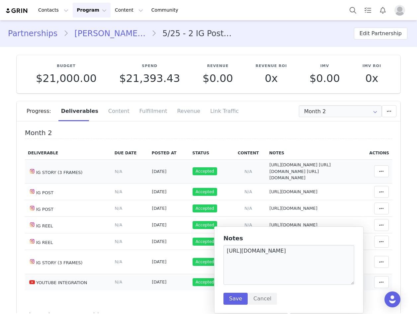
click at [133, 181] on td "Deliverable Due Date Set the date you expect this content to go live. Save Canc…" at bounding box center [130, 171] width 37 height 24
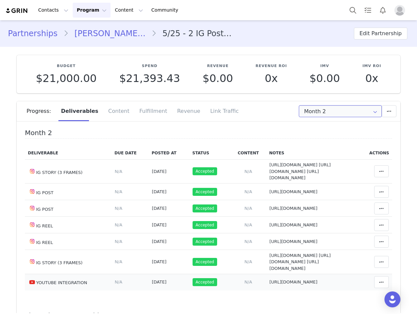
click at [331, 109] on input "Month 2" at bounding box center [340, 111] width 83 height 12
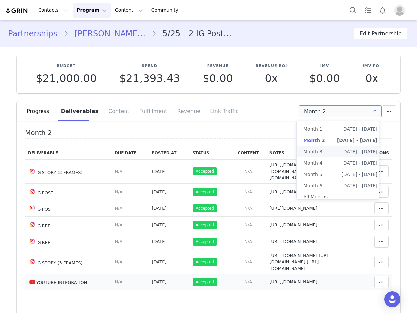
click at [321, 151] on span "Month 3" at bounding box center [313, 151] width 19 height 11
type input "Month 3"
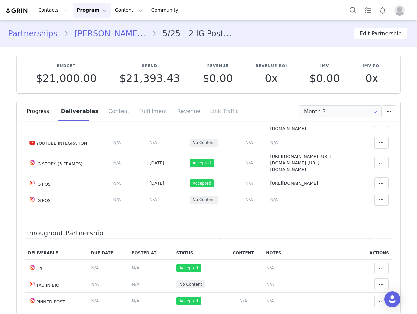
scroll to position [133, 0]
click at [127, 36] on link "[PERSON_NAME] [PERSON_NAME]" at bounding box center [109, 34] width 83 height 12
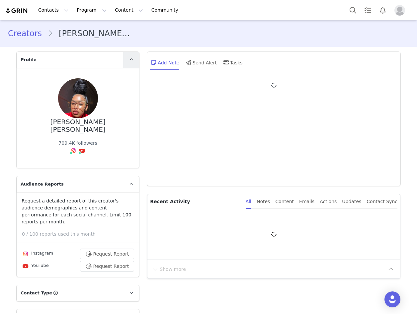
type input "+1 ([GEOGRAPHIC_DATA])"
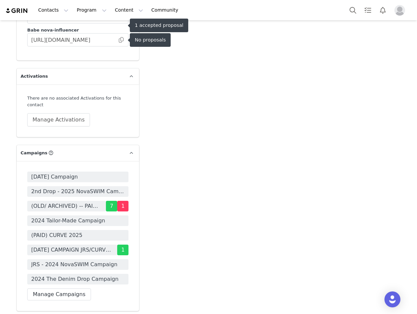
scroll to position [2193, 0]
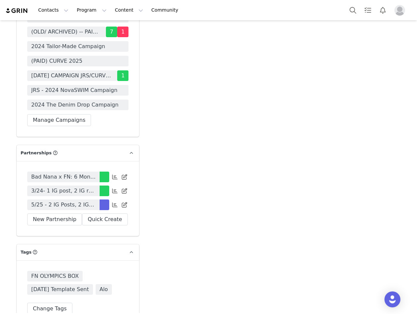
click at [74, 201] on span "5/25 - 2 IG Posts, 2 IG Reels 2 IG Stories (3 frames), 1 YT Integration, Monthl…" at bounding box center [63, 205] width 64 height 8
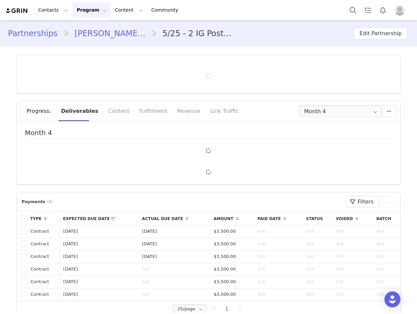
type input "+1 ([GEOGRAPHIC_DATA])"
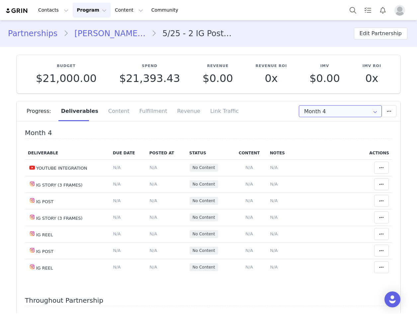
drag, startPoint x: 326, startPoint y: 114, endPoint x: 328, endPoint y: 146, distance: 32.6
click at [327, 113] on input "Month 4" at bounding box center [340, 111] width 83 height 12
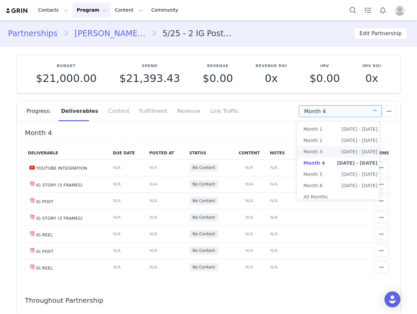
click at [320, 150] on span "Month 3" at bounding box center [313, 151] width 19 height 11
type input "Month 3"
